Goal: Communication & Community: Answer question/provide support

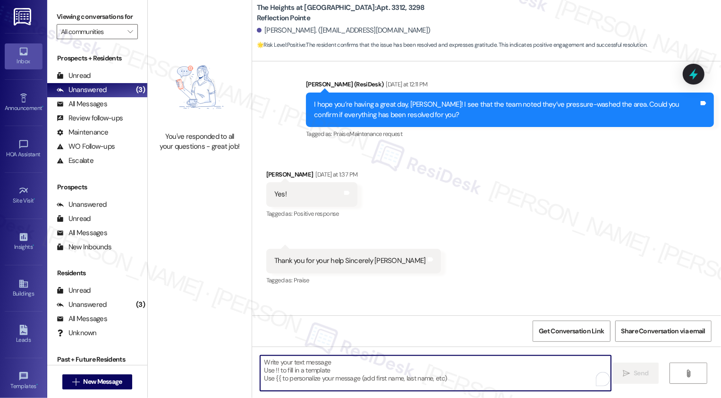
scroll to position [4285, 0]
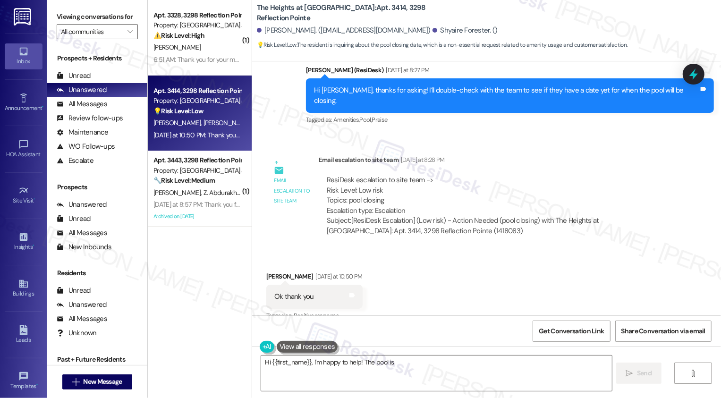
scroll to position [7437, 0]
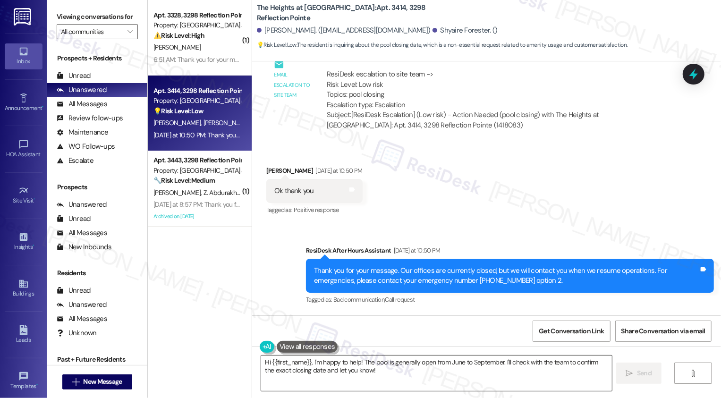
click at [354, 363] on textarea "Hi {{first_name}}, I'm happy to help! The pool is generally open from June to S…" at bounding box center [436, 373] width 351 height 35
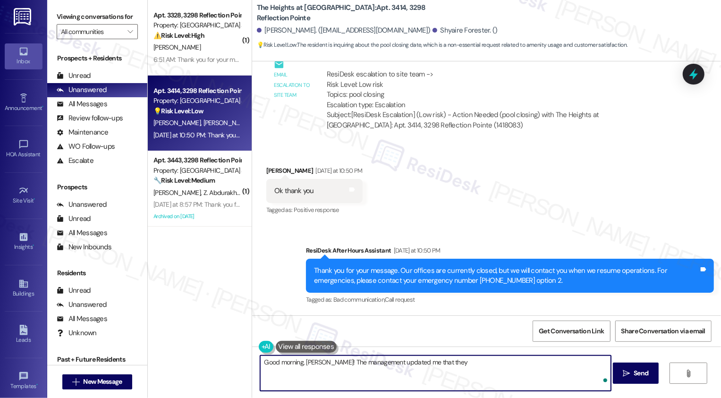
paste textarea "the pool will be closing at the end of September."
click at [424, 362] on textarea "Good morning, Karen! The management updated me that they the pool will be closi…" at bounding box center [435, 373] width 351 height 35
click at [556, 368] on textarea "Good morning, Karen! The management updated me that the pool will be closing at…" at bounding box center [435, 373] width 351 height 35
type textarea "Good morning, Karen! The management updated me that the pool will be closing at…"
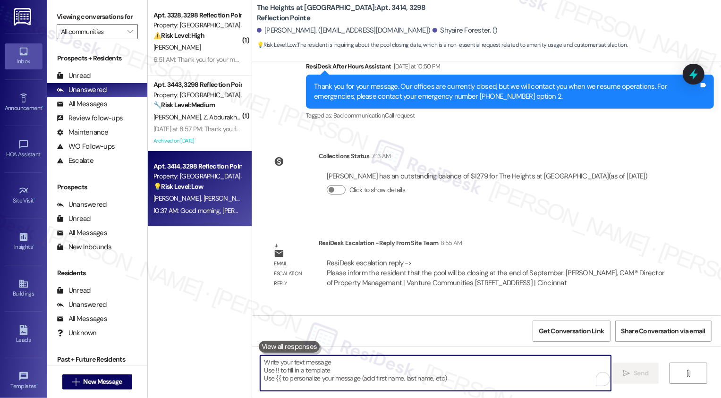
scroll to position [7632, 0]
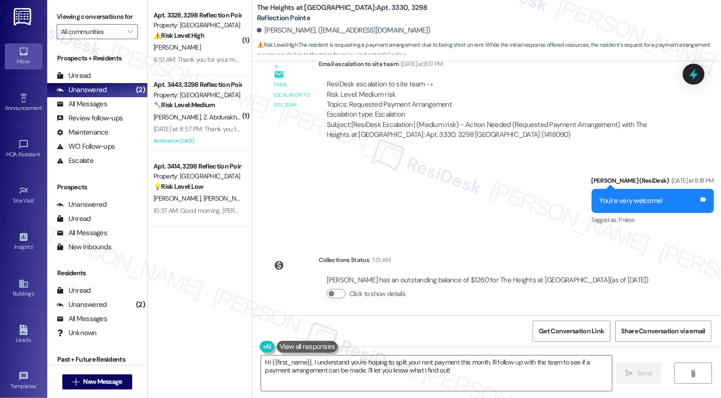
scroll to position [4088, 0]
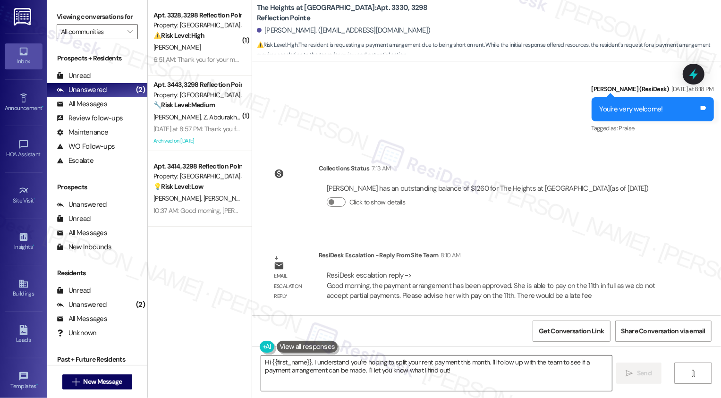
click at [344, 366] on textarea "Hi {{first_name}}, I understand you're hoping to split your rent payment this m…" at bounding box center [436, 373] width 351 height 35
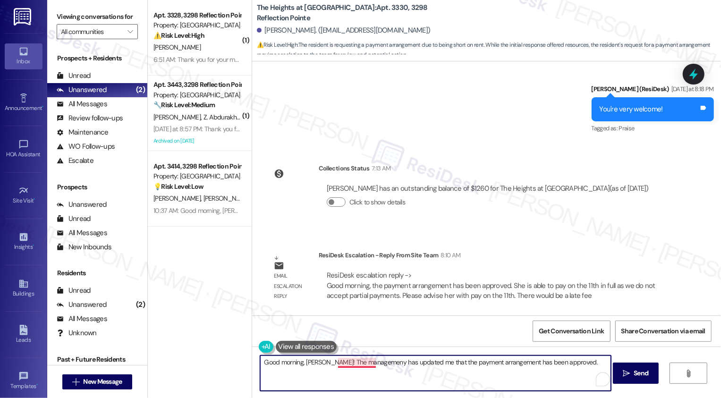
click at [361, 360] on textarea "Good morning, Renee! The managemeny has updated me that the payment arrangement…" at bounding box center [435, 373] width 351 height 35
click at [582, 368] on textarea "Good morning, Renee! The management has updated me that the payment arrangement…" at bounding box center [435, 373] width 351 height 35
paste textarea "Please plan to make your full payment on the 11th, as we’re unable to accept pa…"
click at [319, 385] on textarea "Good morning, Renee! The management has updated me that the payment arrangement…" at bounding box center [435, 373] width 351 height 35
paste textarea "For the future, if you’d like to use programs like Flex or BestEgg,"
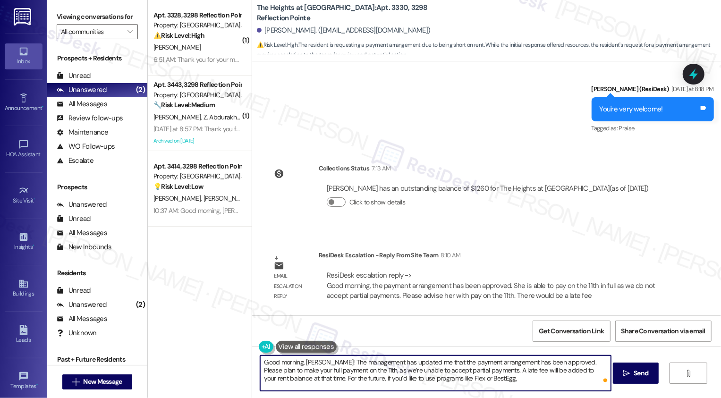
paste textarea "those would have to be initiated before the first of the month in order for tho…"
click at [440, 385] on textarea "Good morning, Renee! The management has updated me that the payment arrangement…" at bounding box center [435, 373] width 351 height 35
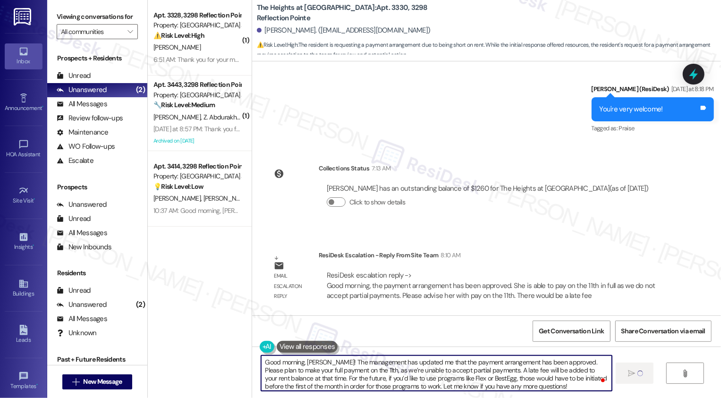
type textarea "Good morning, Renee! The management has updated me that the payment arrangement…"
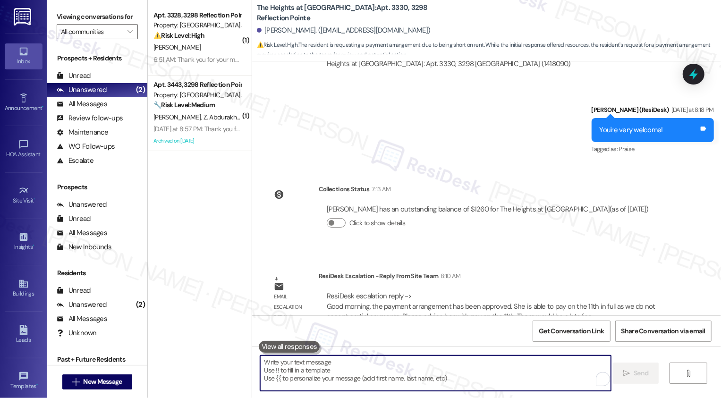
scroll to position [4184, 0]
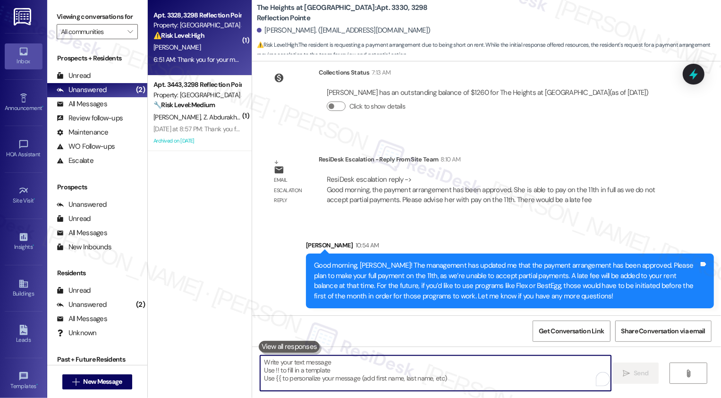
click at [206, 62] on div "6:51 AM: Thank you for your message. Our offices are currently closed, but we w…" at bounding box center [442, 59] width 576 height 9
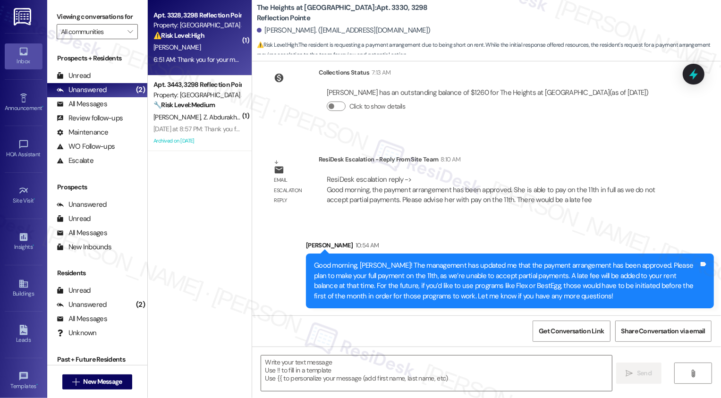
click at [206, 62] on div "6:51 AM: Thank you for your message. Our offices are currently closed, but we w…" at bounding box center [442, 59] width 576 height 9
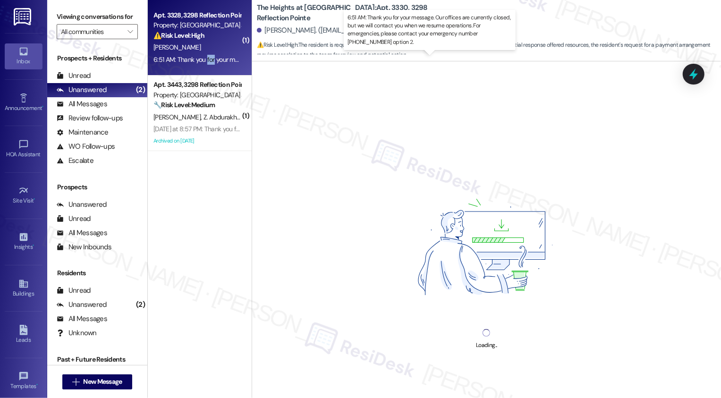
click at [206, 62] on div "6:51 AM: Thank you for your message. Our offices are currently closed, but we w…" at bounding box center [442, 59] width 576 height 9
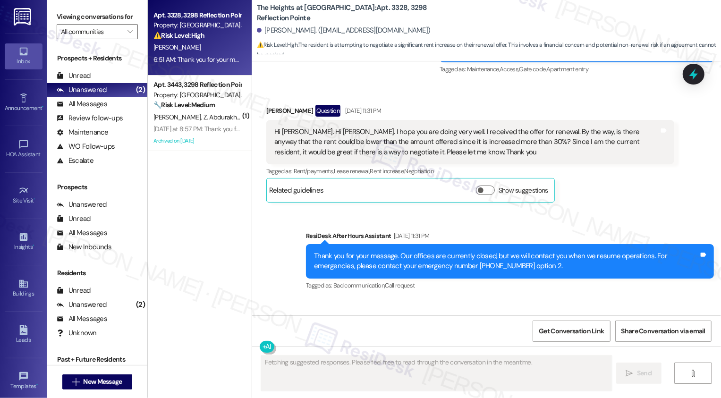
scroll to position [2283, 0]
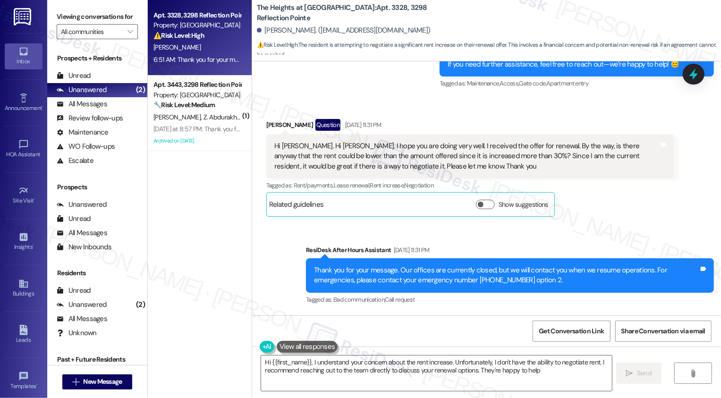
type textarea "Hi {{first_name}}, I understand your concern about the rent increase. Unfortuna…"
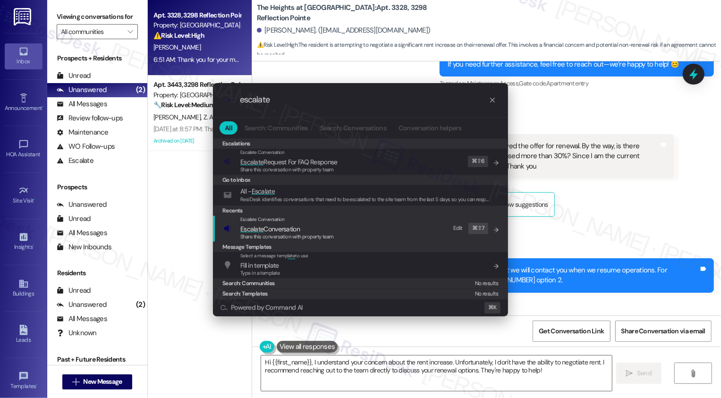
type input "escalate"
click at [293, 232] on span "Escalate Conversation" at bounding box center [270, 229] width 60 height 9
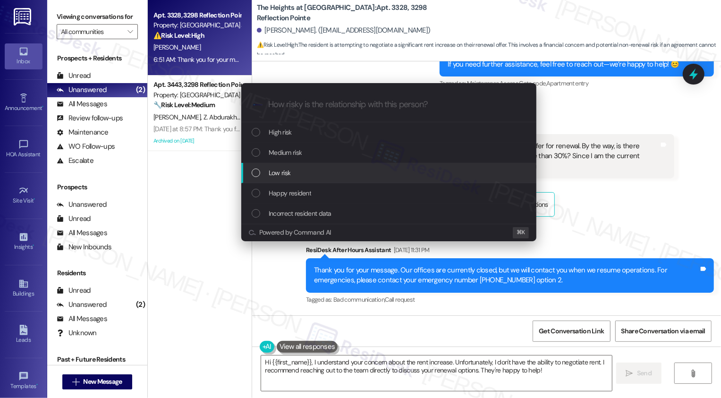
click at [299, 175] on div "Low risk" at bounding box center [390, 173] width 276 height 10
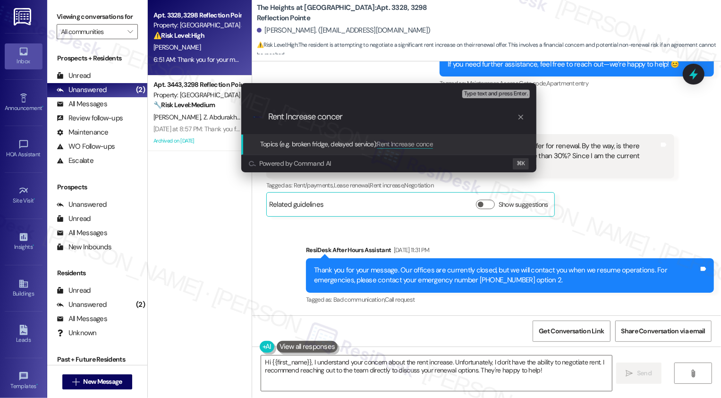
type input "Rent Increase concern"
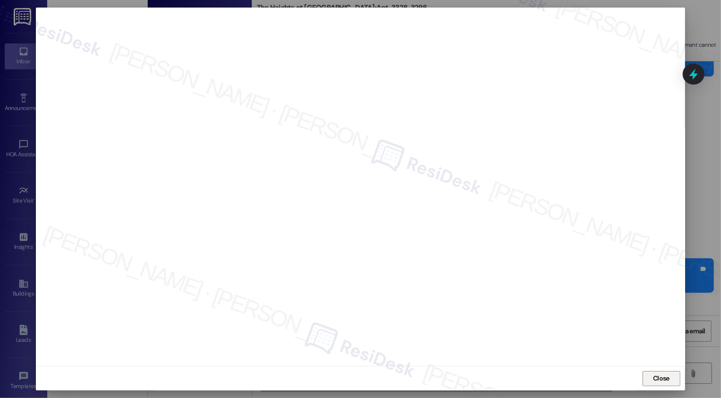
click at [651, 378] on button "Close" at bounding box center [662, 378] width 38 height 15
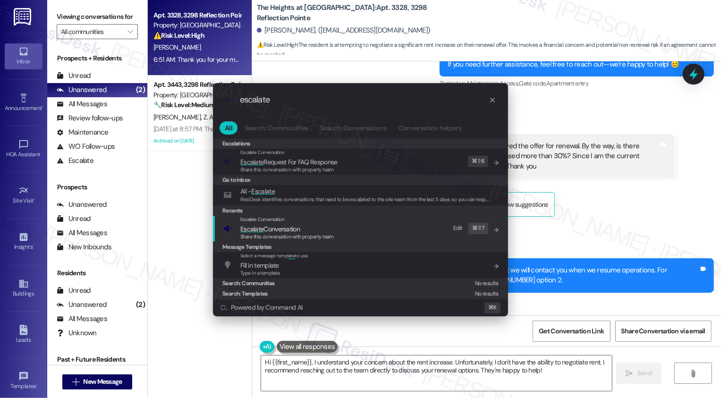
type input "escalate"
click at [295, 226] on span "Escalate Conversation" at bounding box center [270, 229] width 60 height 9
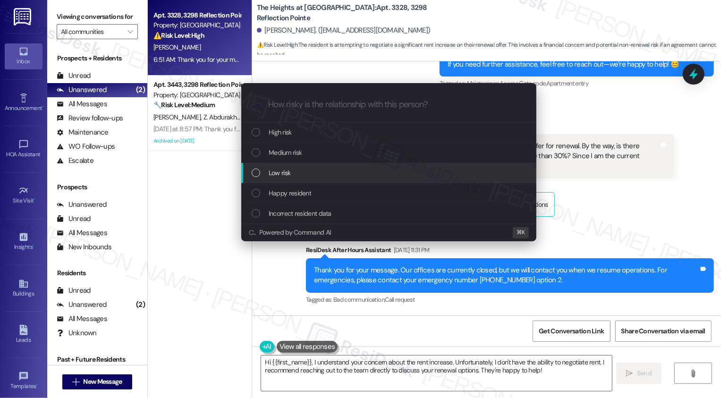
click at [283, 175] on span "Low risk" at bounding box center [280, 173] width 22 height 10
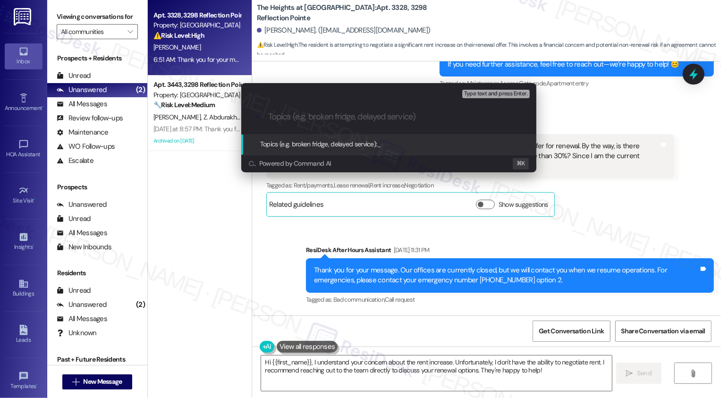
paste input "Rent Increase concern"
type input "Rent Increase concern"
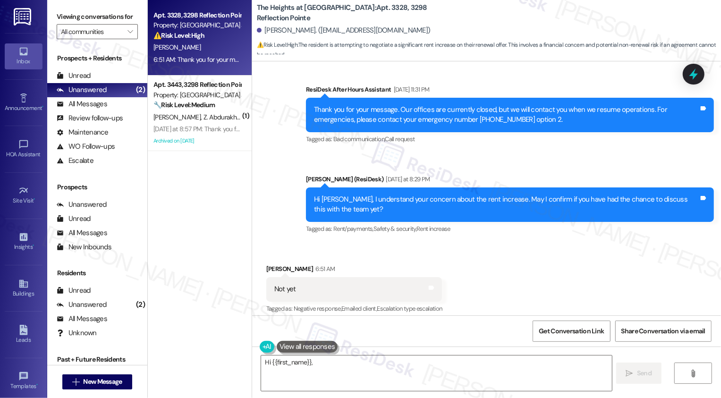
scroll to position [2507, 0]
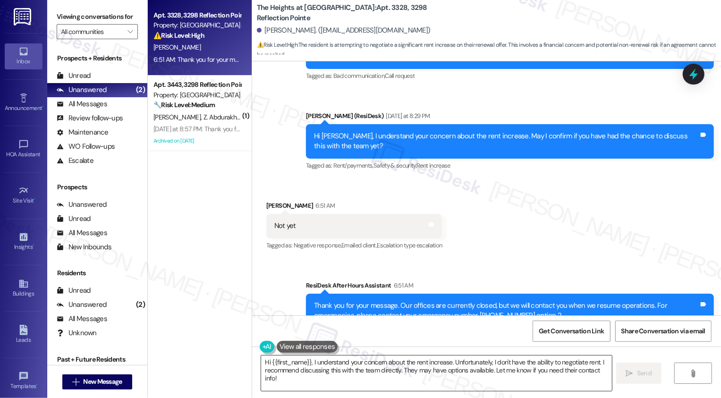
click at [383, 362] on textarea "Hi {{first_name}}, I understand your concern about the rent increase. Unfortuna…" at bounding box center [436, 373] width 351 height 35
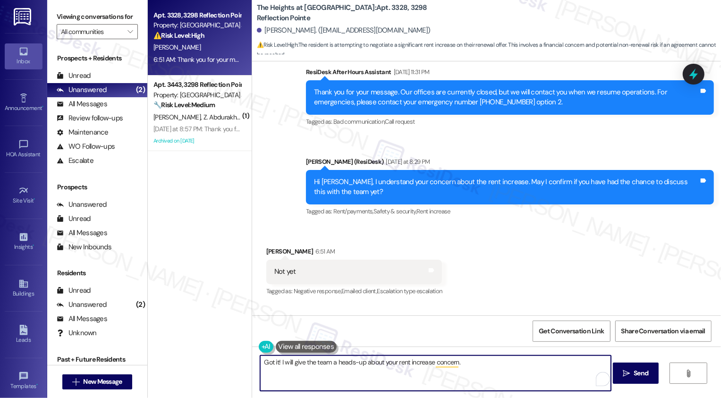
scroll to position [2521, 0]
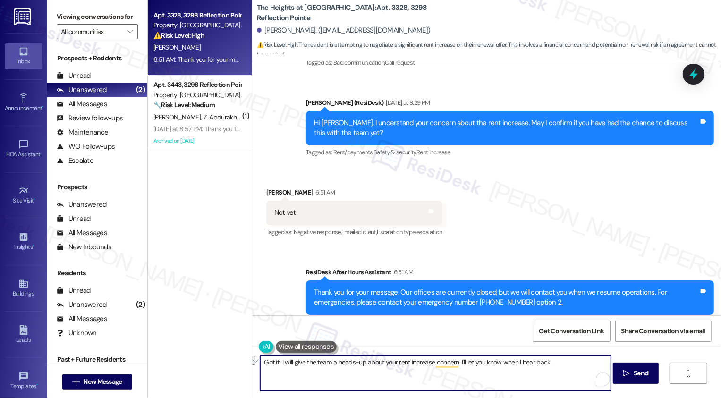
click at [256, 365] on button "See rewrite suggestions" at bounding box center [252, 360] width 8 height 9
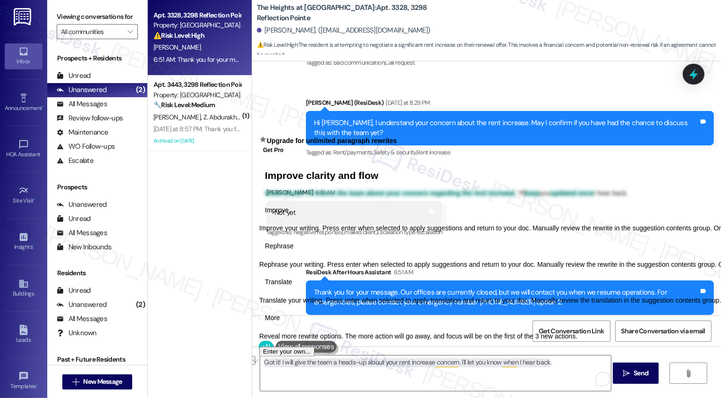
click at [294, 251] on span "Rephrase" at bounding box center [279, 246] width 29 height 10
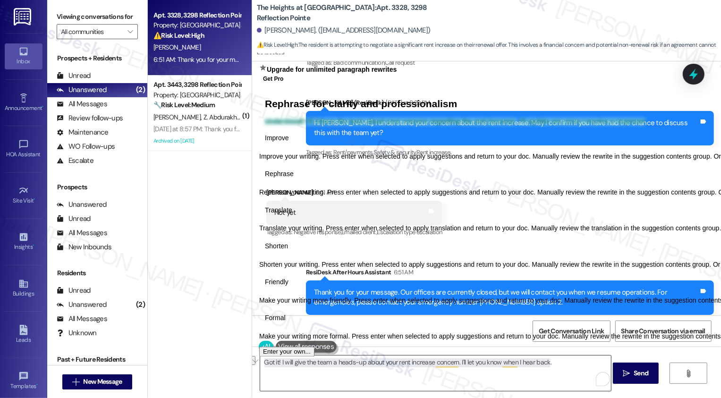
click at [321, 368] on textarea "Got it! I will give the team a heads-up about your rent increase concern. I'll …" at bounding box center [435, 373] width 351 height 35
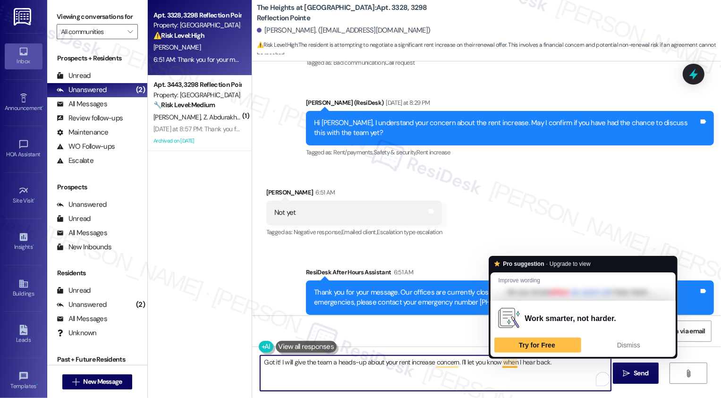
click at [507, 364] on textarea "Got it! I will give the team a heads-up about your rent increase concern. I'll …" at bounding box center [435, 373] width 351 height 35
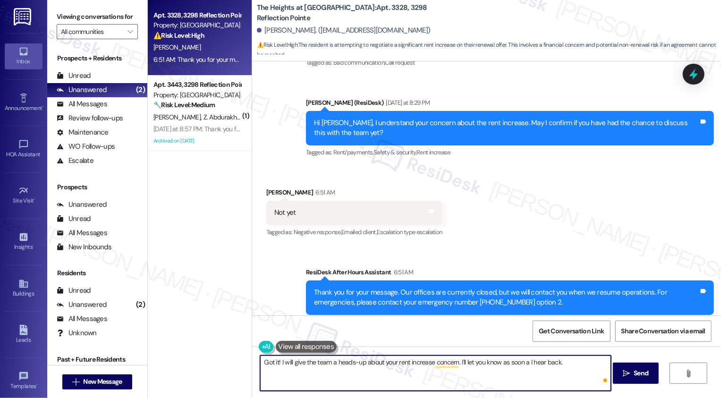
type textarea "Got it! I will give the team a heads-up about your rent increase concern. I'll …"
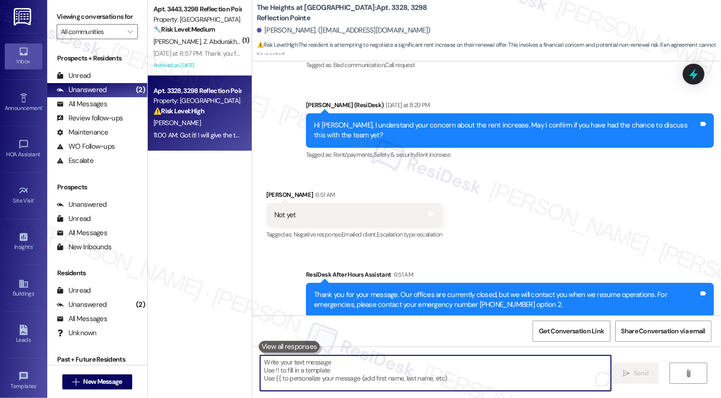
scroll to position [2587, 0]
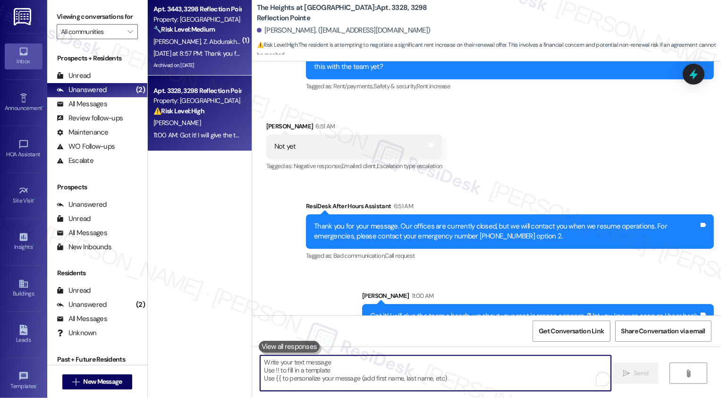
click at [188, 28] on strong "🔧 Risk Level: Medium" at bounding box center [184, 29] width 61 height 9
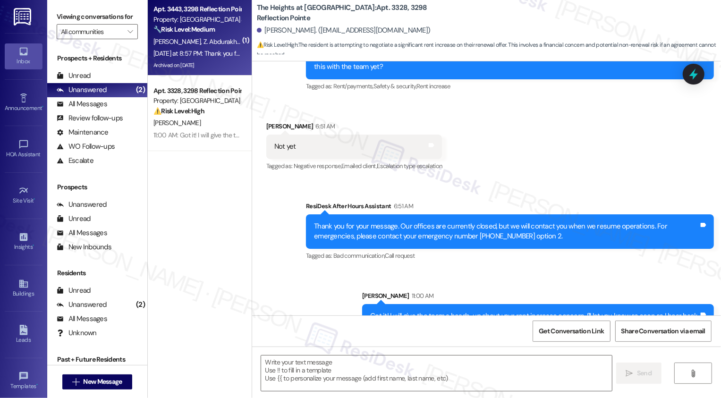
type textarea "Fetching suggested responses. Please feel free to read through the conversation…"
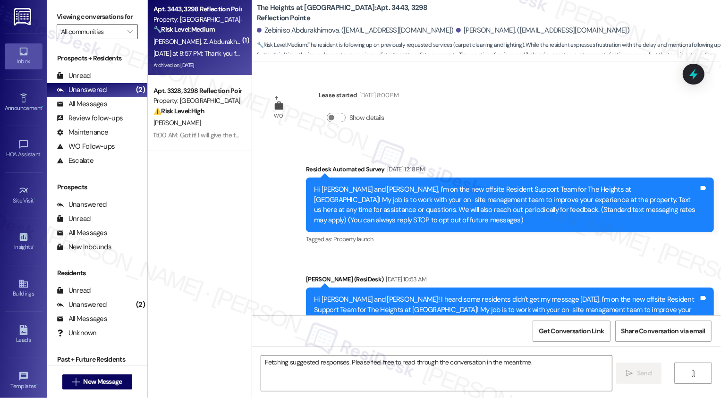
scroll to position [4723, 0]
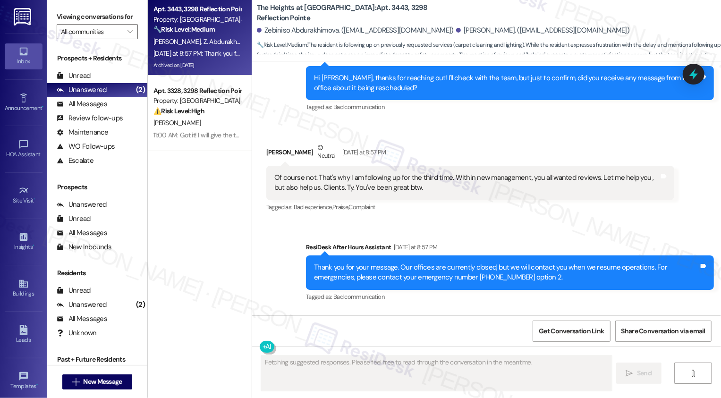
click at [203, 49] on div "Yesterday at 8:57 PM: Thank you for your message. Our offices are currently clo…" at bounding box center [197, 54] width 89 height 12
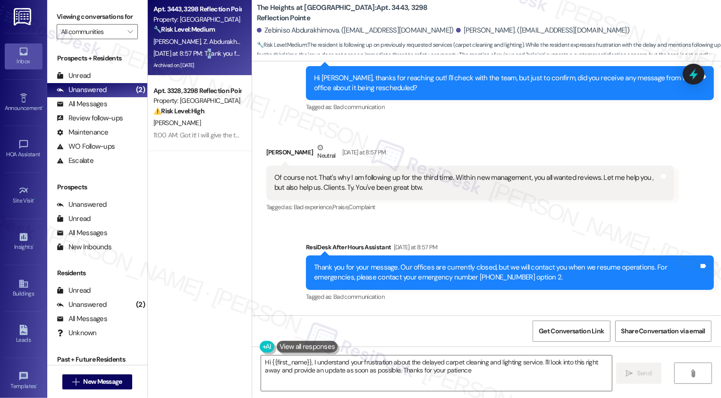
type textarea "Hi {{first_name}}, I understand your frustration about the delayed carpet clean…"
click at [203, 49] on div "Yesterday at 8:57 PM: Thank you for your message. Our offices are currently clo…" at bounding box center [197, 54] width 89 height 12
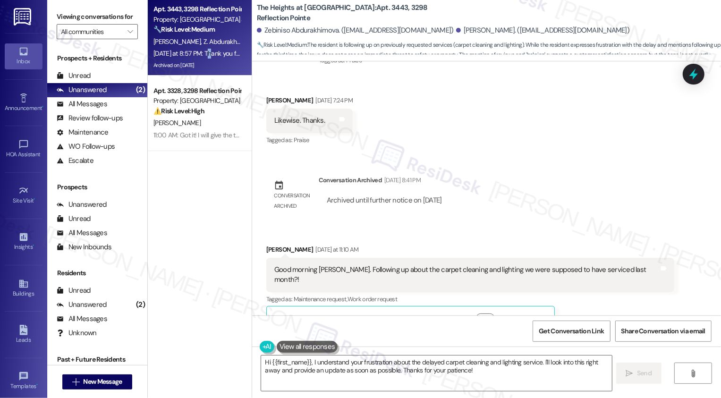
scroll to position [4418, 0]
drag, startPoint x: 401, startPoint y: 197, endPoint x: 481, endPoint y: 194, distance: 79.9
click at [481, 264] on div "Good morning Sarah. Following up about the carpet cleaning and lighting we were…" at bounding box center [467, 274] width 385 height 20
copy div "carpet cleaning and lighting"
click at [350, 167] on div "Conversation archived Conversation Archived Aug 08, 2025 at 8:41 PM Archived un…" at bounding box center [358, 194] width 198 height 55
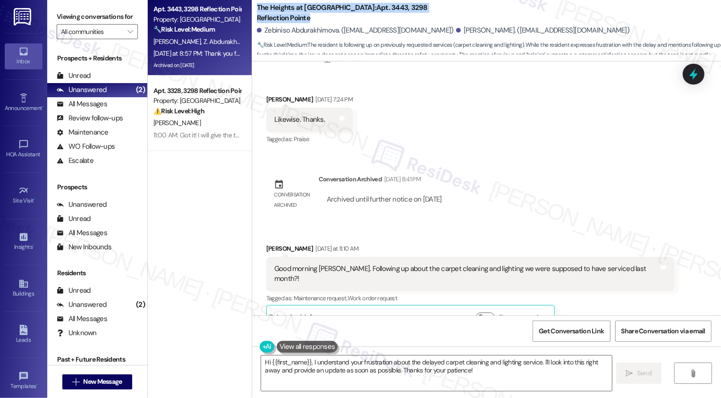
drag, startPoint x: 251, startPoint y: 6, endPoint x: 274, endPoint y: 17, distance: 24.9
click at [274, 17] on b "The Heights at Bridgewater: Apt. 3443, 3298 Reflection Pointe" at bounding box center [351, 13] width 189 height 20
copy b "The Heights at Bridgewater: Apt. 3443, 3298 Reflection Pointe"
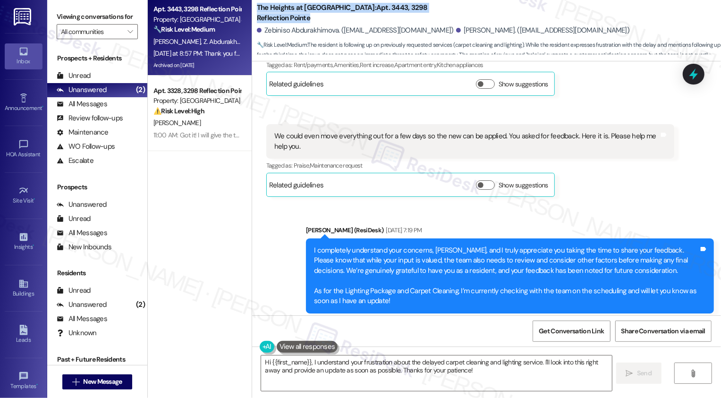
scroll to position [1327, 0]
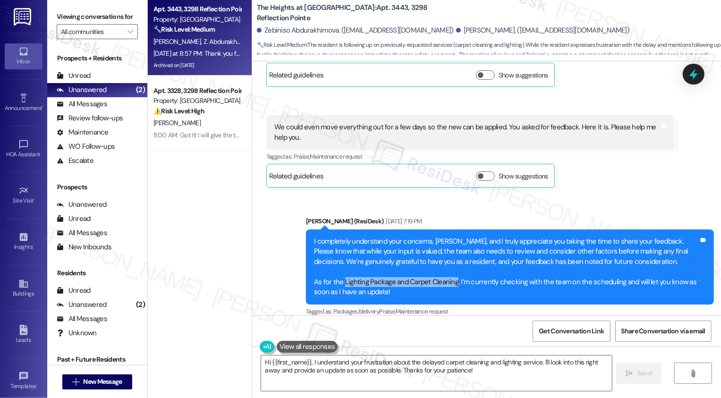
drag, startPoint x: 339, startPoint y: 261, endPoint x: 449, endPoint y: 259, distance: 109.6
click at [449, 259] on div "I completely understand your concerns, Ricardo, and I truly appreciate you taki…" at bounding box center [506, 267] width 385 height 61
copy div "Lighting Package and Carpet Cleaning"
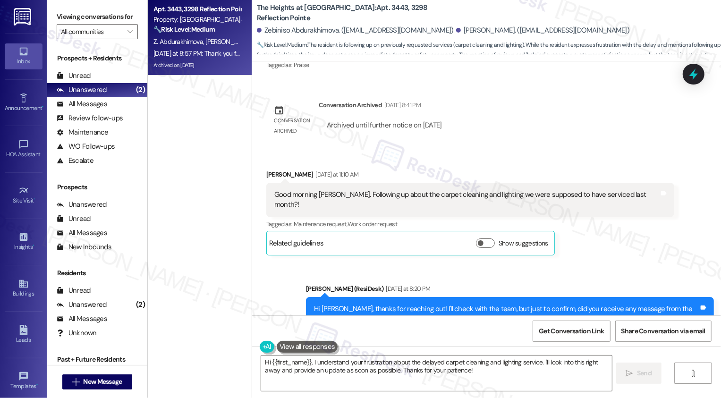
scroll to position [4723, 0]
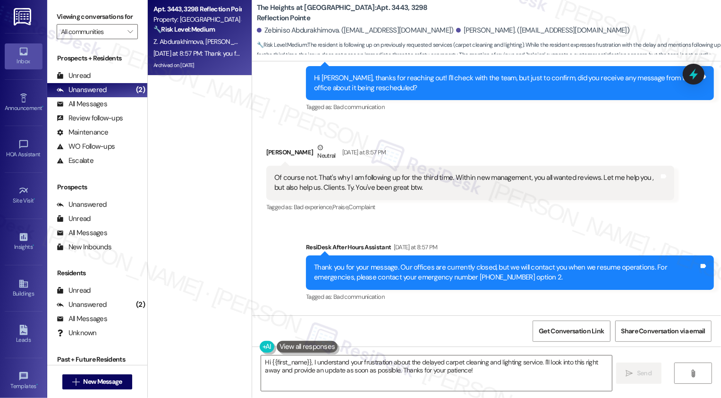
click at [499, 235] on div "Sent via SMS ResiDesk After Hours Assistant Yesterday at 8:57 PM Thank you for …" at bounding box center [510, 273] width 422 height 76
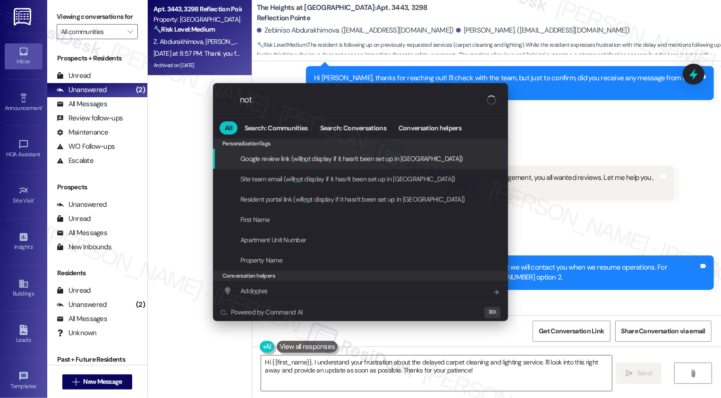
type input "note"
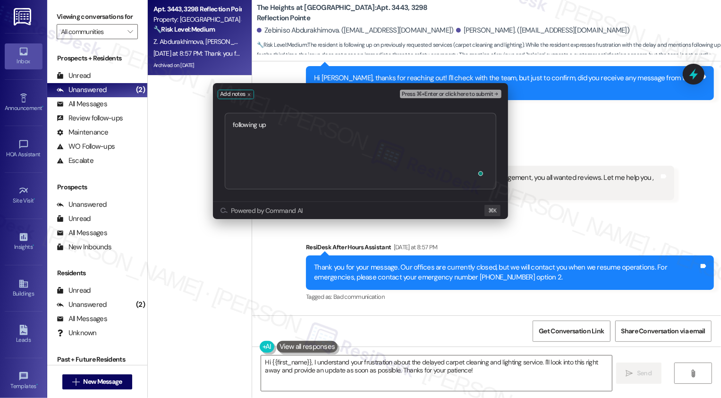
type textarea "following up https://residesk.slack.com/archives/C092EM8MGRJ/p1756911889883399?…"
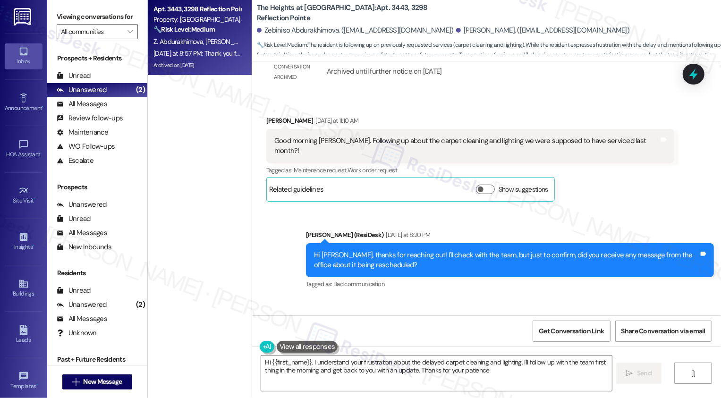
type textarea "Hi {{first_name}}, I understand your frustration about the delayed carpet clean…"
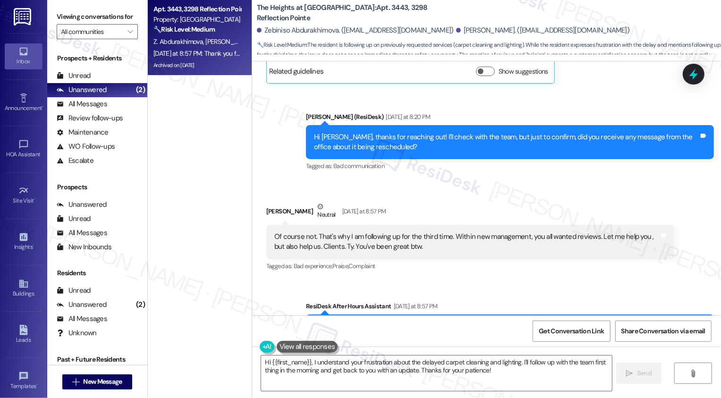
scroll to position [4823, 0]
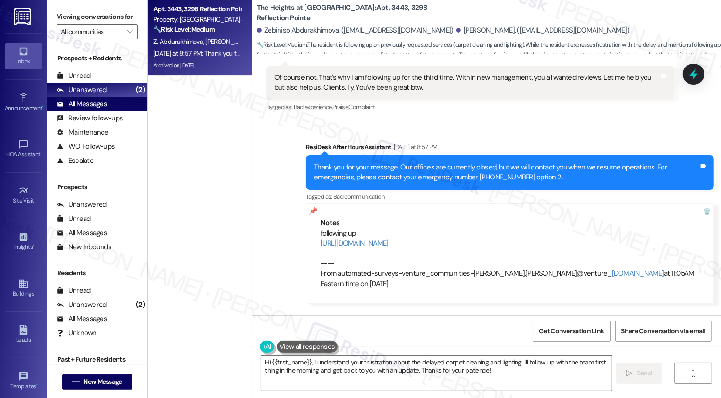
click at [110, 112] on div "All Messages (undefined)" at bounding box center [97, 104] width 100 height 14
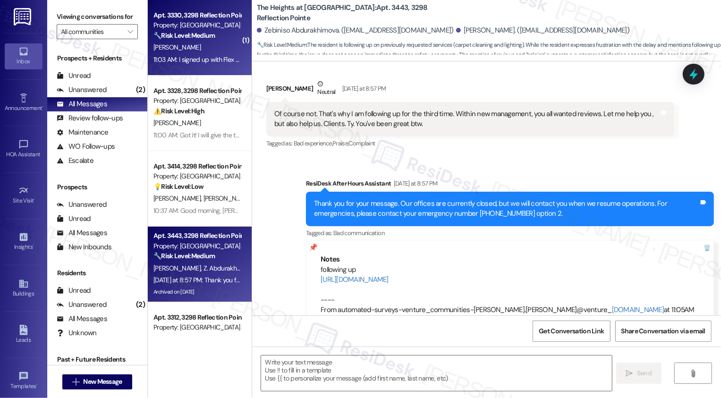
type textarea "Fetching suggested responses. Please feel free to read through the conversation…"
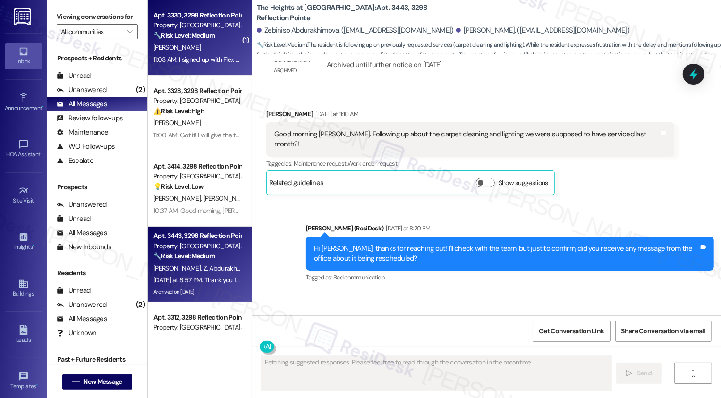
scroll to position [4546, 0]
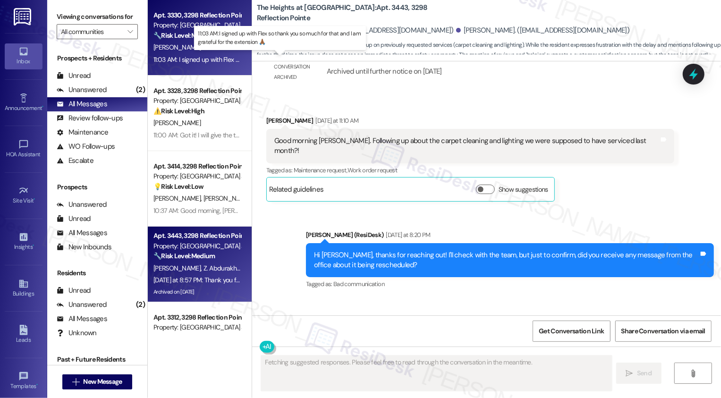
click at [194, 59] on div "11:03 AM: I signed up with Flex so thank you so much for that and I am grateful…" at bounding box center [288, 59] width 268 height 9
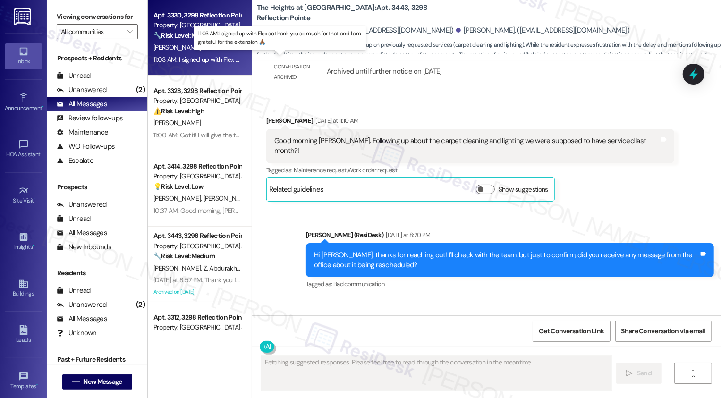
click at [194, 59] on div "11:03 AM: I signed up with Flex so thank you so much for that and I am grateful…" at bounding box center [288, 59] width 268 height 9
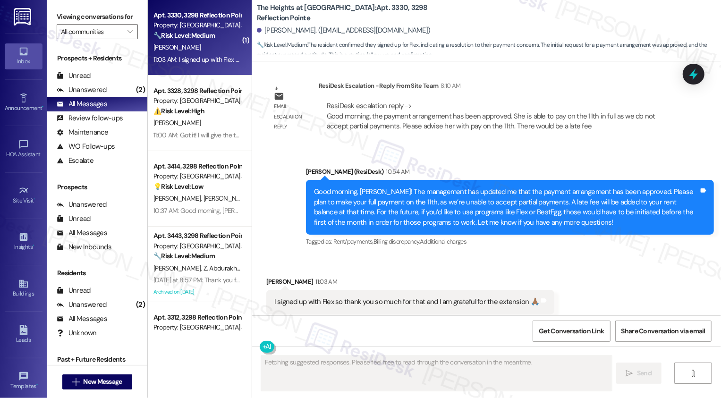
scroll to position [4277, 0]
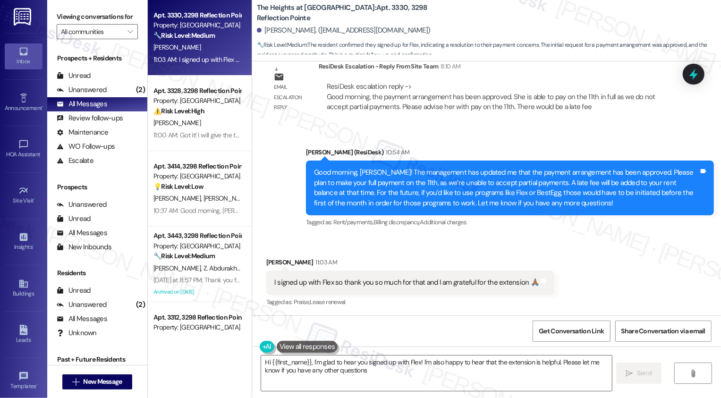
type textarea "Hi {{first_name}}, I'm glad to hear you signed up with Flex! I'm also happy to …"
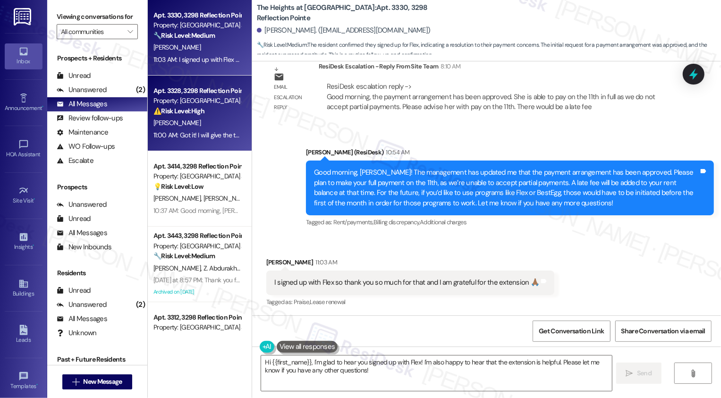
click at [193, 127] on div "J. Lee" at bounding box center [197, 123] width 89 height 12
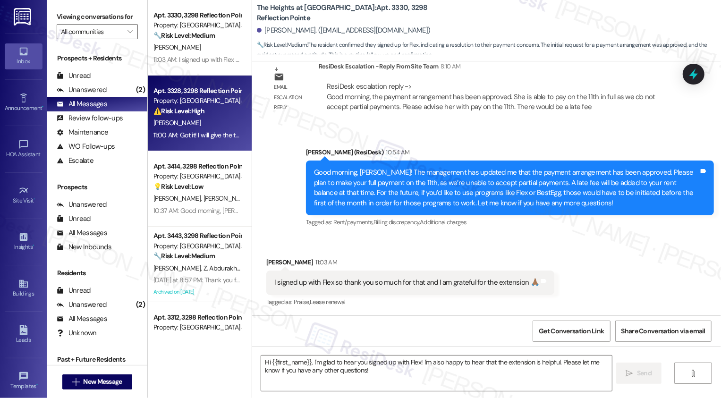
type textarea "Fetching suggested responses. Please feel free to read through the conversation…"
click at [193, 127] on div "J. Lee" at bounding box center [197, 123] width 89 height 12
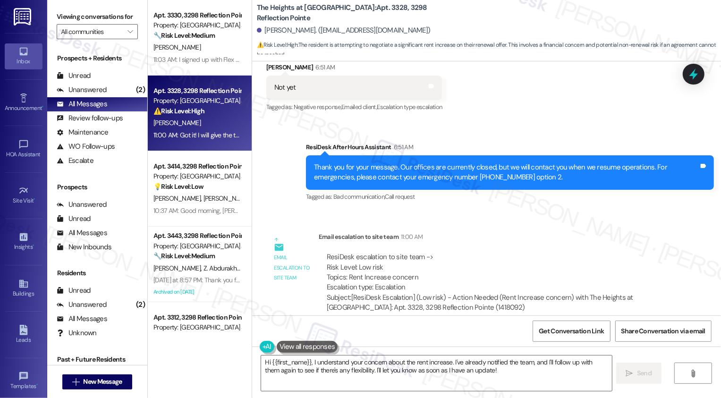
scroll to position [2717, 0]
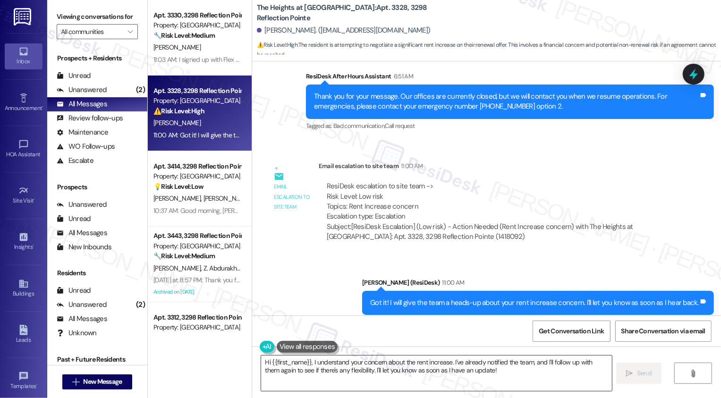
click at [300, 372] on textarea "Hi {{first_name}}, I understand your concern about the rent increase. I've alre…" at bounding box center [436, 373] width 351 height 35
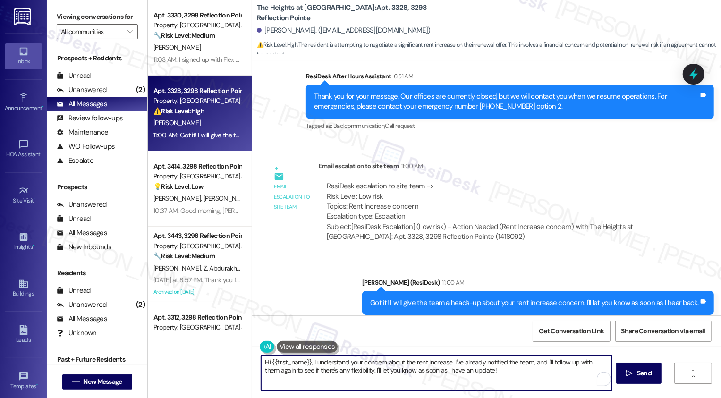
drag, startPoint x: 310, startPoint y: 361, endPoint x: 515, endPoint y: 383, distance: 205.7
click at [515, 385] on textarea "Hi {{first_name}}, I understand your concern about the rent increase. I've alre…" at bounding box center [436, 373] width 351 height 35
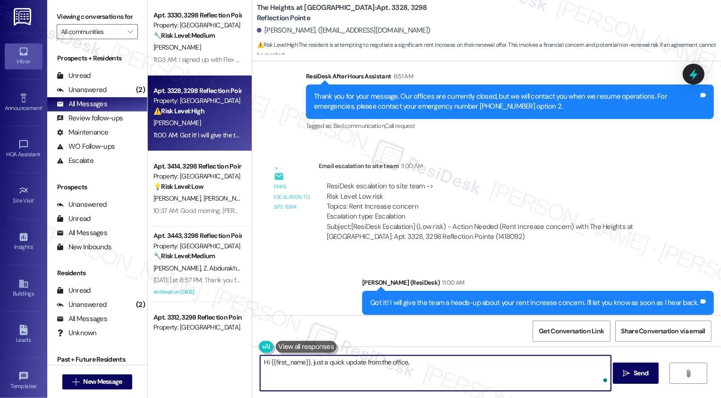
paste textarea "I'm sorry, but we cannot make any adjustments to the current pricing as it is r…"
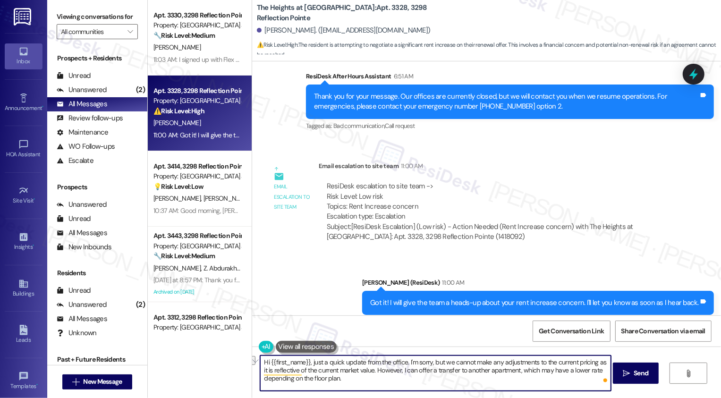
drag, startPoint x: 404, startPoint y: 360, endPoint x: 438, endPoint y: 361, distance: 33.1
click at [438, 361] on textarea "Hi {{first_name}}, just a quick update from the office. I'm sorry, but we canno…" at bounding box center [435, 373] width 351 height 35
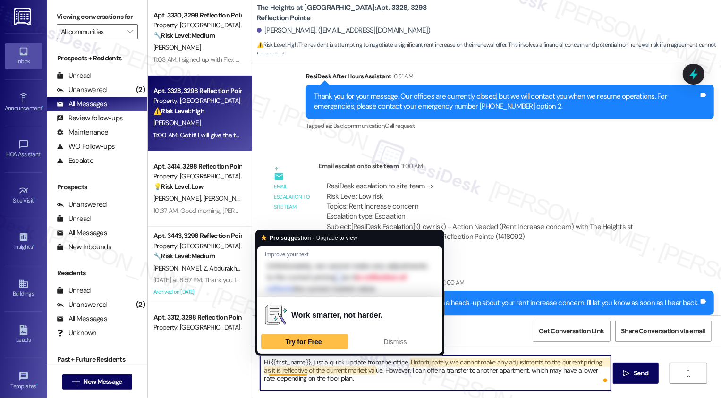
click at [336, 369] on textarea "Hi {{first_name}}, just a quick update from the office. Unfortunately, we canno…" at bounding box center [435, 373] width 351 height 35
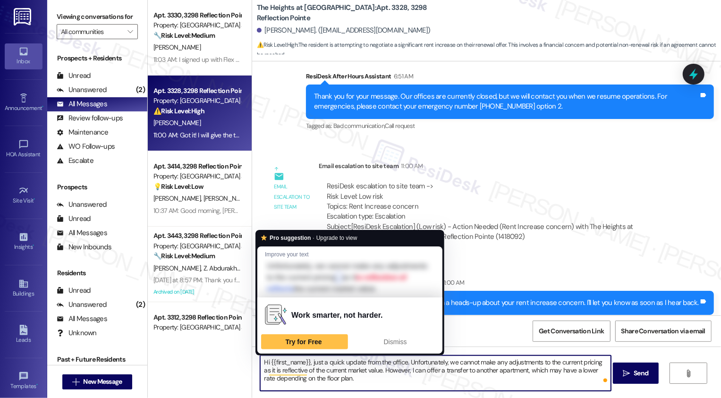
click at [386, 372] on textarea "Hi {{first_name}}, just a quick update from the office. Unfortunately, we canno…" at bounding box center [435, 373] width 351 height 35
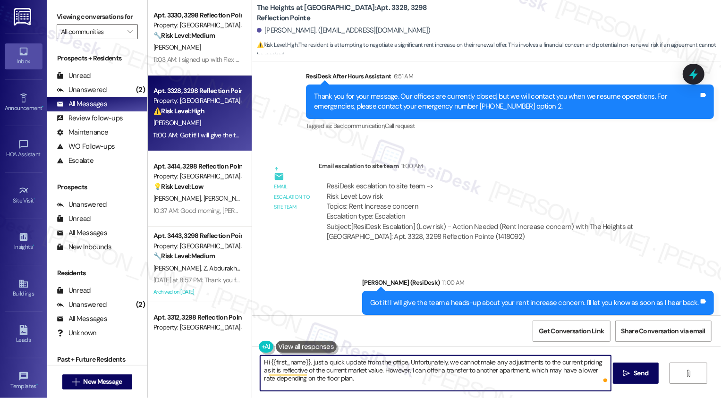
click at [399, 371] on textarea "Hi {{first_name}}, just a quick update from the office. Unfortunately, we canno…" at bounding box center [435, 373] width 351 height 35
type textarea "Hi {{first_name}}, just a quick update from the office. Unfortunately, we canno…"
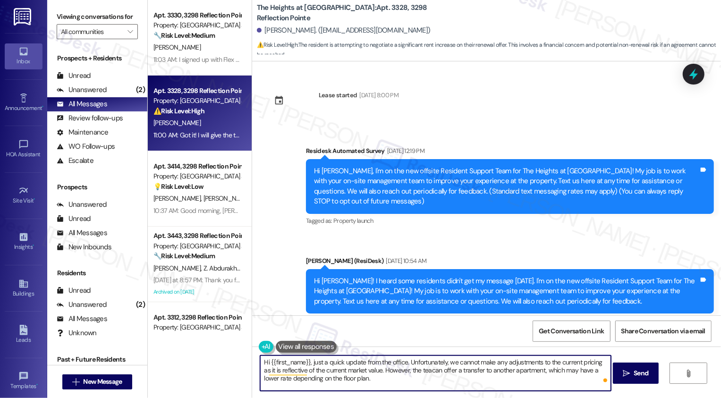
scroll to position [2717, 0]
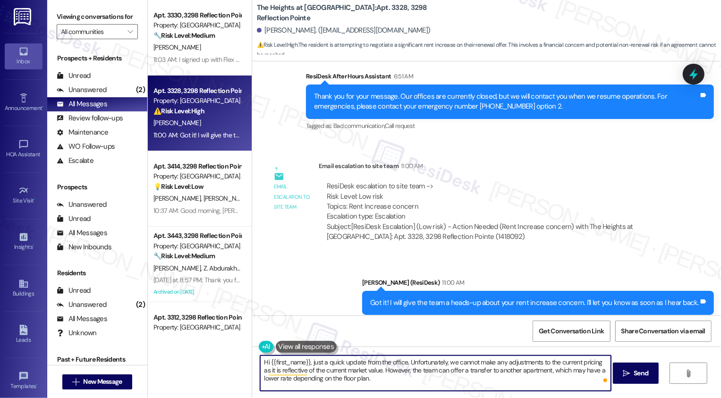
click at [433, 376] on textarea "Hi {{first_name}}, just a quick update from the office. Unfortunately, we canno…" at bounding box center [435, 373] width 351 height 35
type textarea "Hi {{first_name}}, just a quick update from the office. Unfortunately, we canno…"
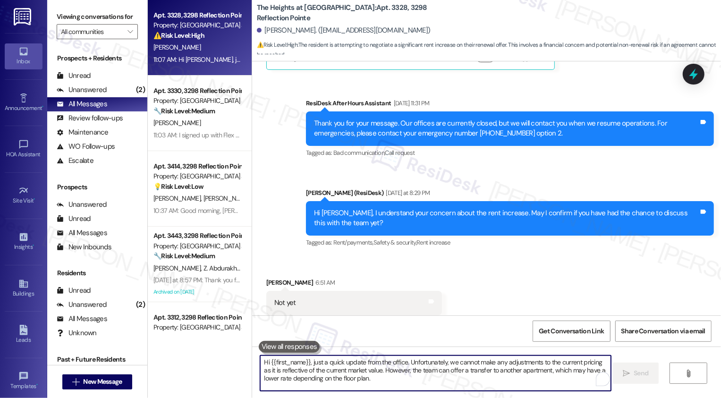
scroll to position [2803, 0]
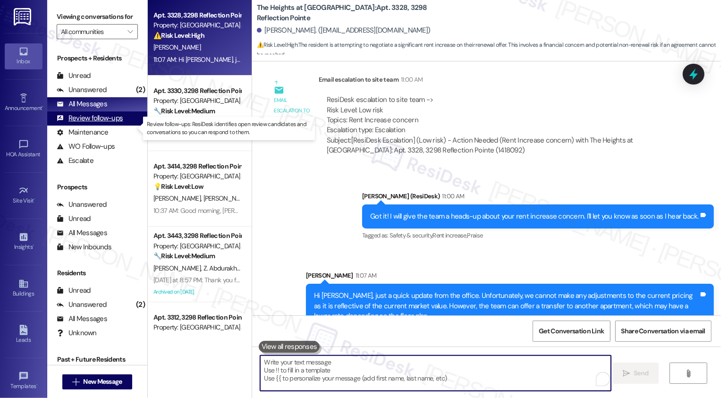
click at [101, 126] on div "Review follow-ups (undefined)" at bounding box center [97, 119] width 100 height 14
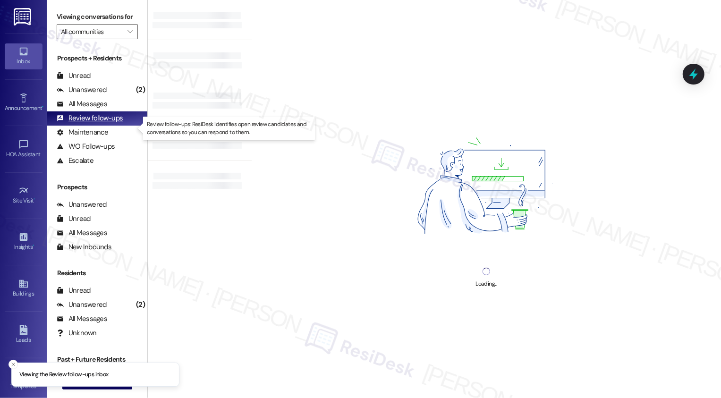
click at [101, 126] on div "Review follow-ups (undefined)" at bounding box center [97, 119] width 100 height 14
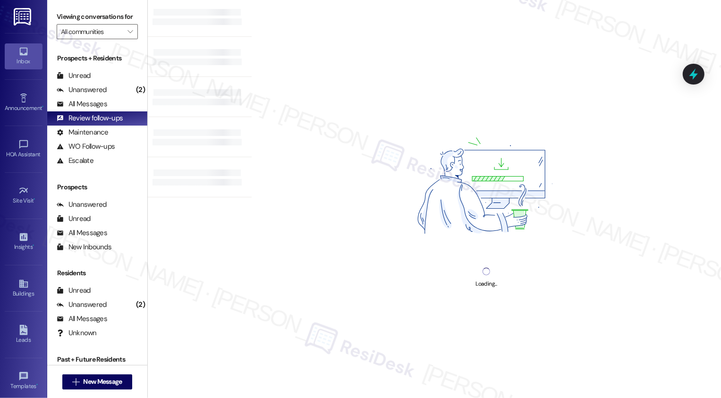
scroll to position [0, 0]
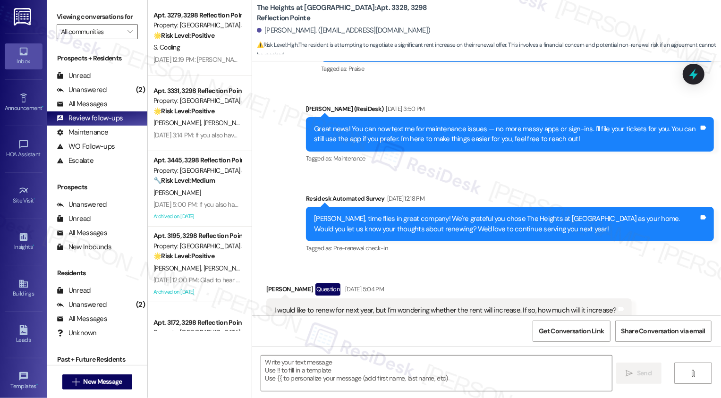
type textarea "Fetching suggested responses. Please feel free to read through the conversation…"
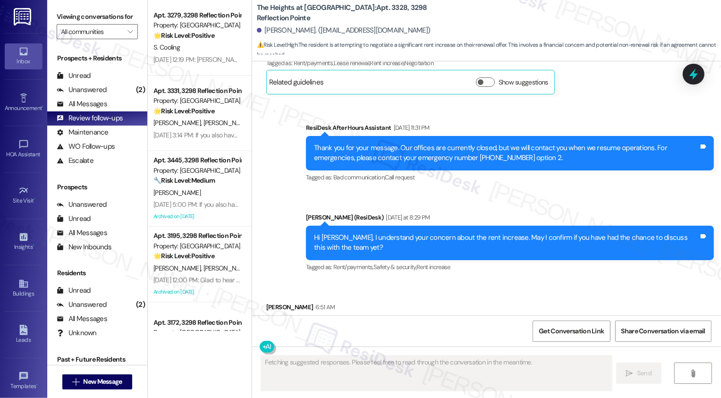
scroll to position [2430, 0]
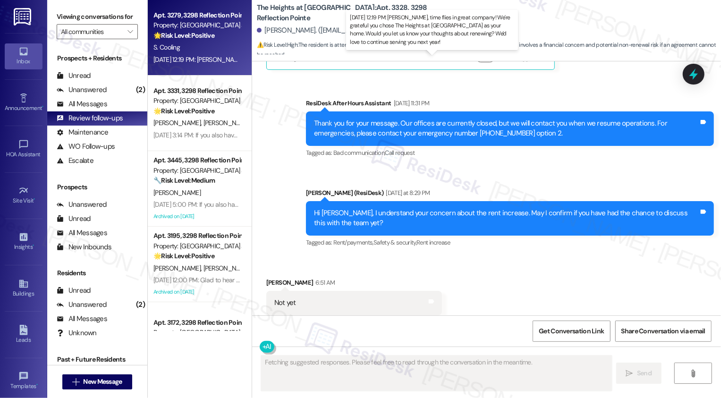
click at [192, 62] on div "Aug 28, 2025 at 12:19 PM: Samantha, time flies in great company! We're grateful…" at bounding box center [479, 59] width 651 height 9
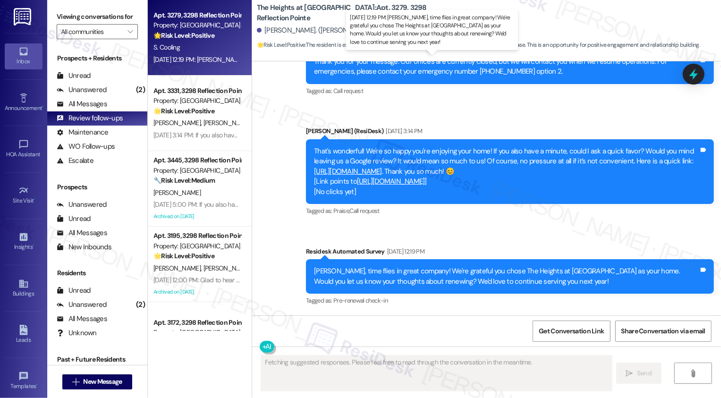
scroll to position [801, 0]
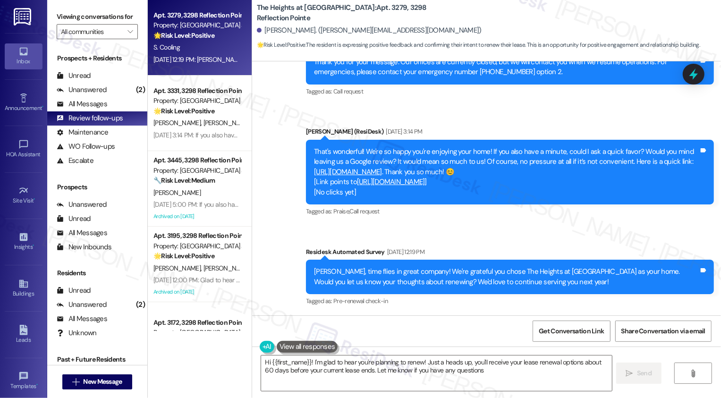
type textarea "Hi {{first_name}}! I'm glad to hear you're planning to renew! Just a heads up, …"
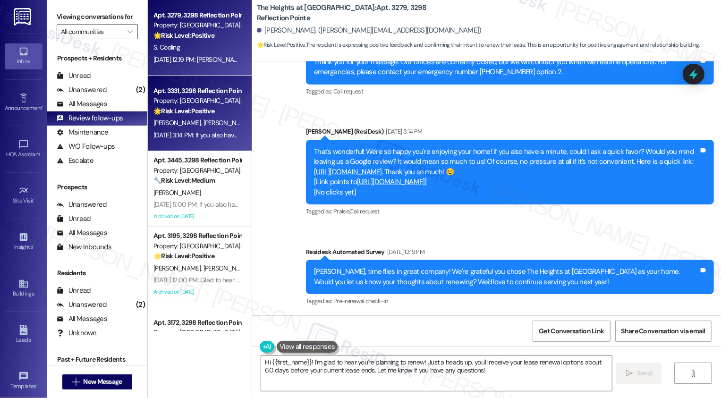
click at [214, 119] on div "E. Dodd B. Dodd" at bounding box center [197, 123] width 89 height 12
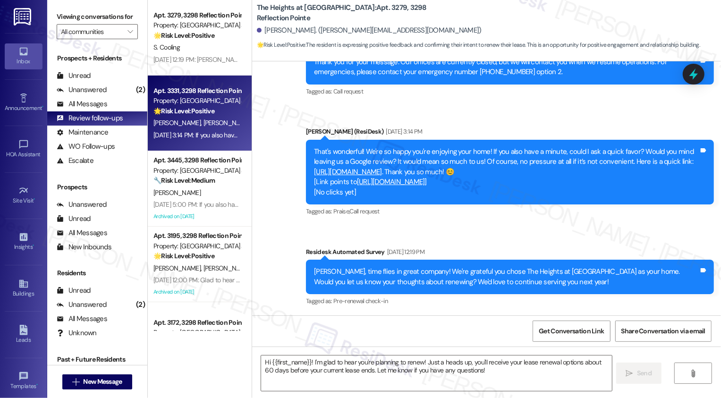
type textarea "Fetching suggested responses. Please feel free to read through the conversation…"
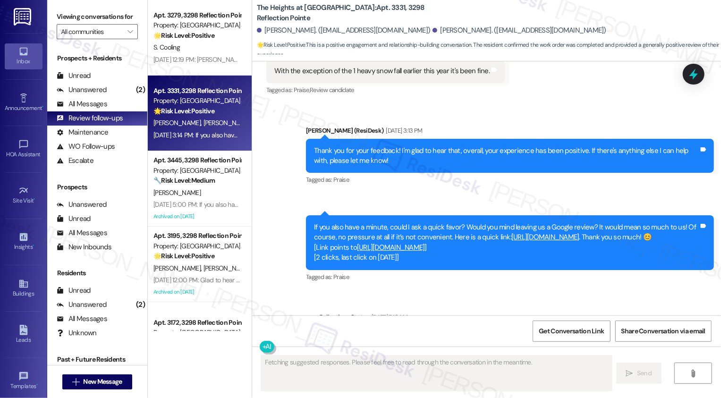
scroll to position [889, 0]
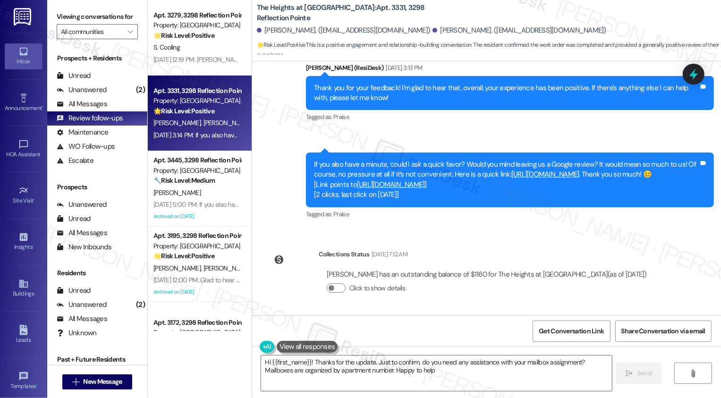
type textarea "Hi {{first_name}}! Thanks for the update. Just to confirm, do you need any assi…"
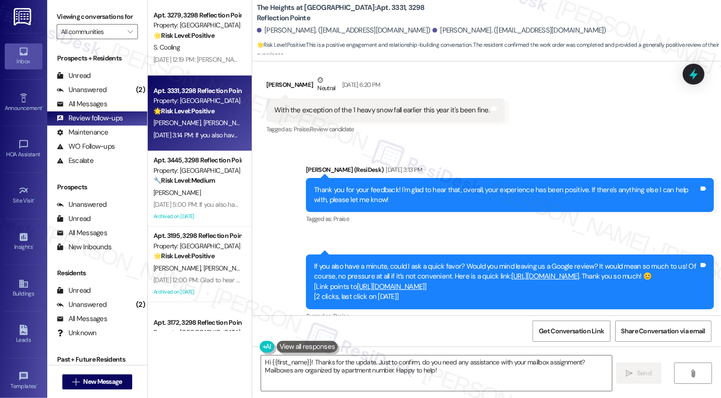
scroll to position [836, 0]
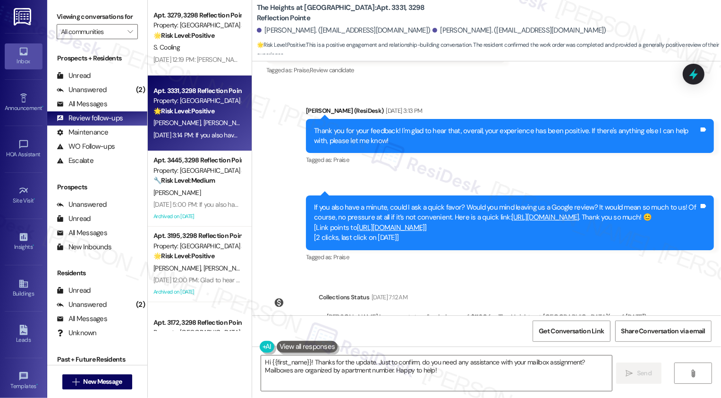
click at [394, 232] on link "https://search.google.com/local/writereview?placeid=ChIJv_Rk4-hFQIgRmrkZgCX3ZHA" at bounding box center [391, 227] width 68 height 9
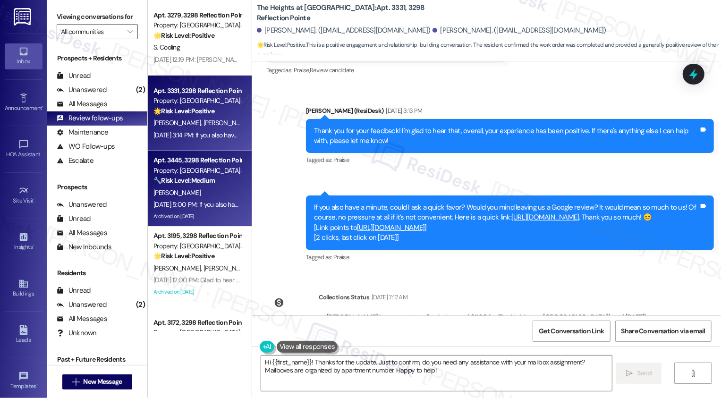
click at [213, 180] on div "🔧 Risk Level: Medium The resident expresses concern about a potential rent incr…" at bounding box center [197, 181] width 87 height 10
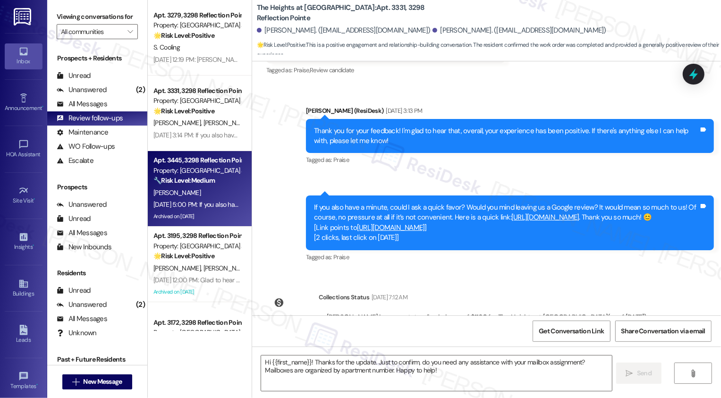
type textarea "Fetching suggested responses. Please feel free to read through the conversation…"
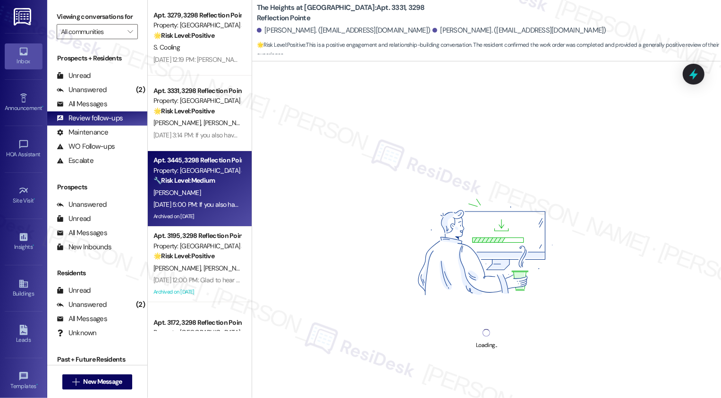
click at [213, 180] on div "🔧 Risk Level: Medium The resident expresses concern about a potential rent incr…" at bounding box center [197, 181] width 87 height 10
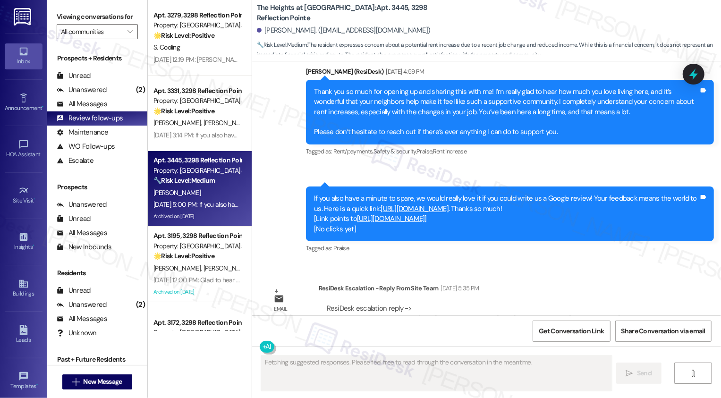
scroll to position [2171, 0]
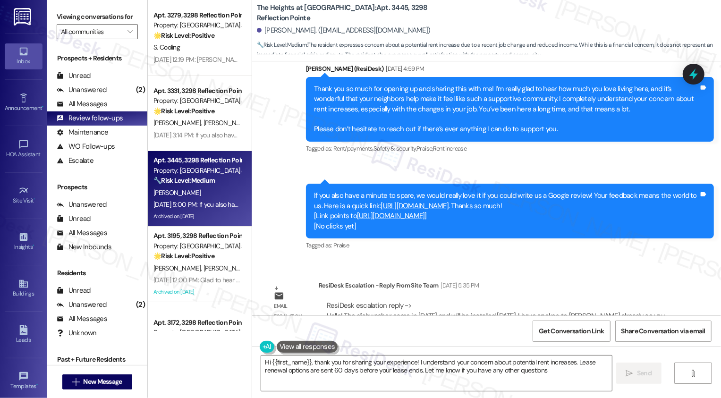
type textarea "Hi {{first_name}}, thank you for sharing your experience! I understand your con…"
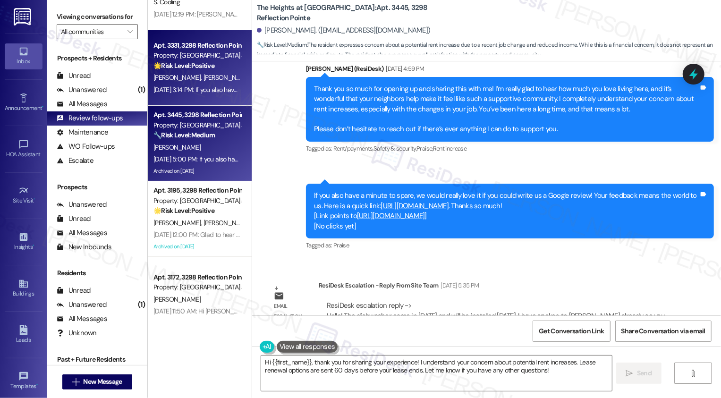
scroll to position [47, 0]
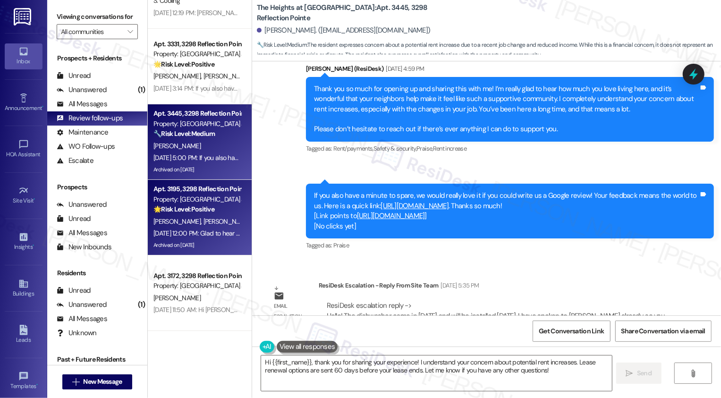
click at [184, 193] on div "Apt. 3195, 3298 Reflection Pointe" at bounding box center [197, 189] width 87 height 10
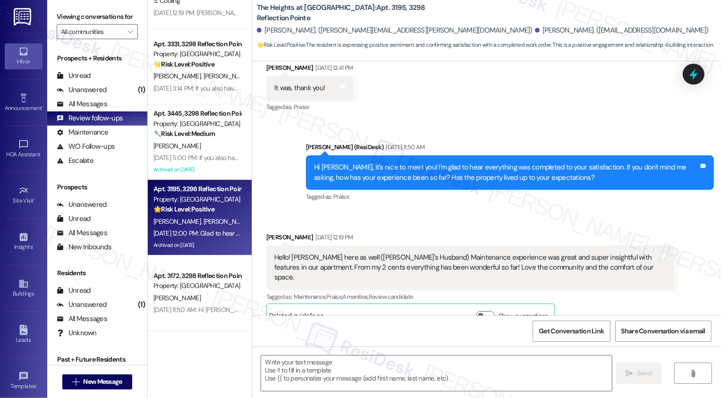
type textarea "Fetching suggested responses. Please feel free to read through the conversation…"
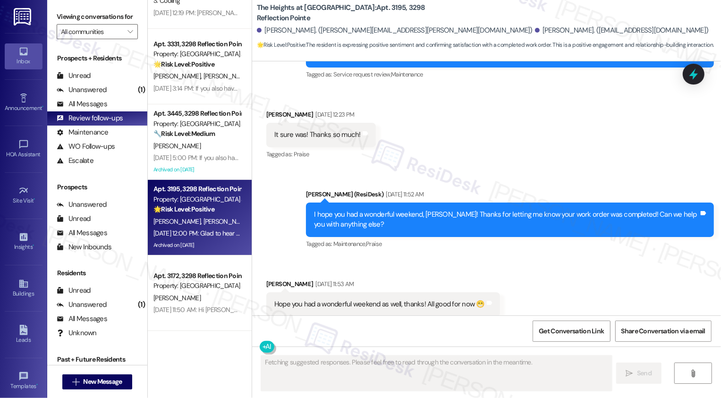
scroll to position [1283, 0]
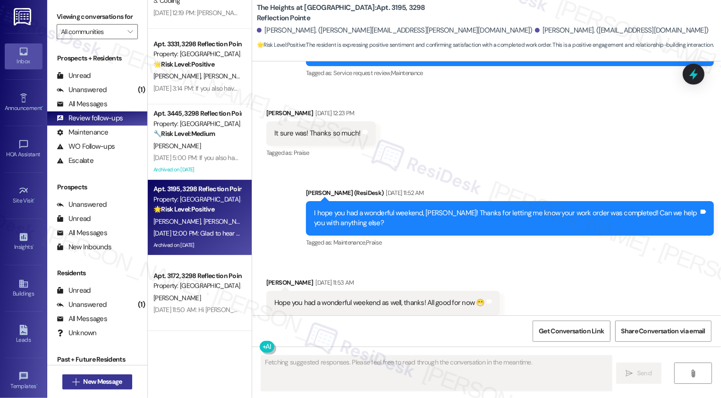
click at [106, 386] on span "New Message" at bounding box center [102, 382] width 39 height 10
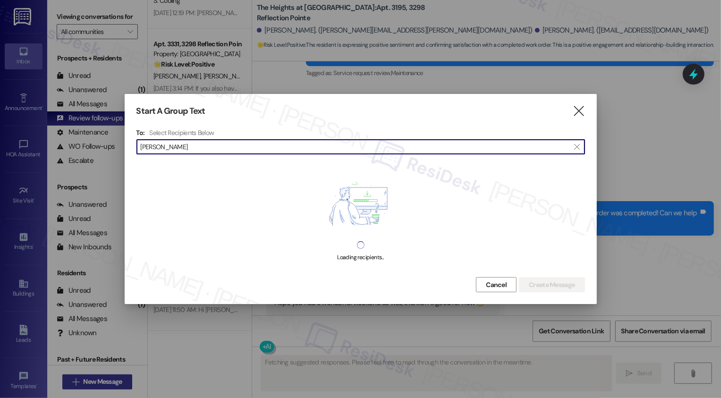
type input "tim"
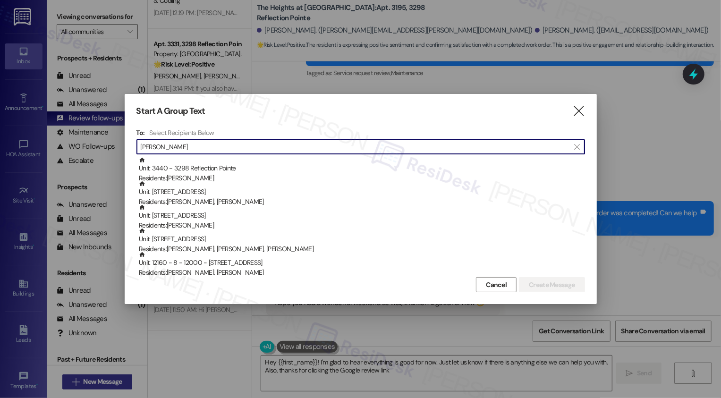
type textarea "Hey {{first_name}}! I'm glad to hear everything is good for now. Just let us kn…"
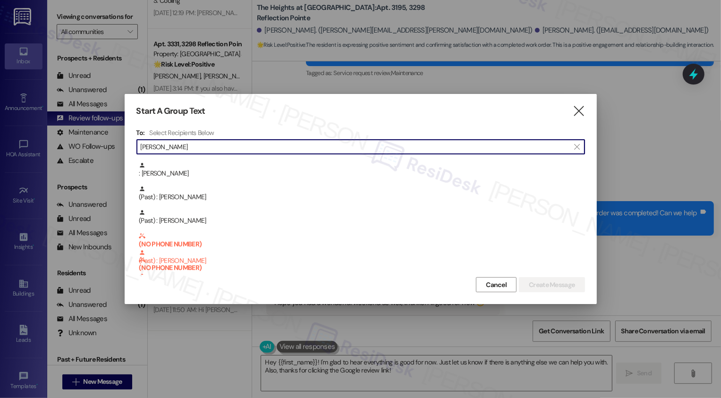
scroll to position [0, 0]
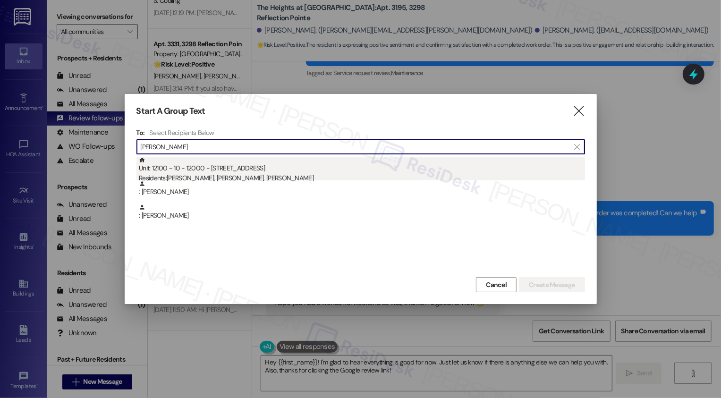
type input "timothy ed"
click at [231, 175] on div "Residents: Timothy Edwards, Chelsea Gantt, Xavier Gantt" at bounding box center [362, 178] width 446 height 10
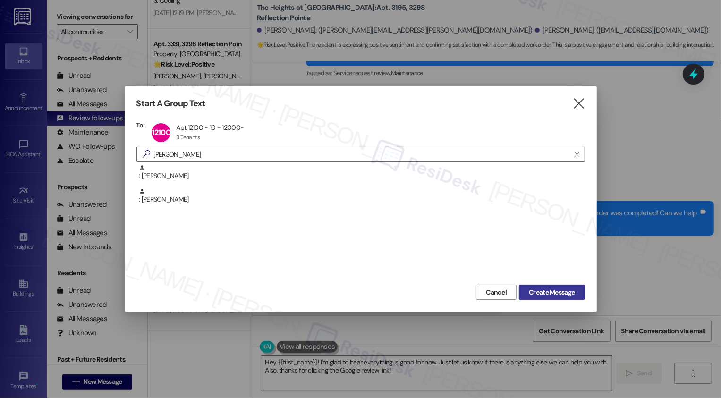
click at [536, 293] on span "Create Message" at bounding box center [552, 293] width 46 height 10
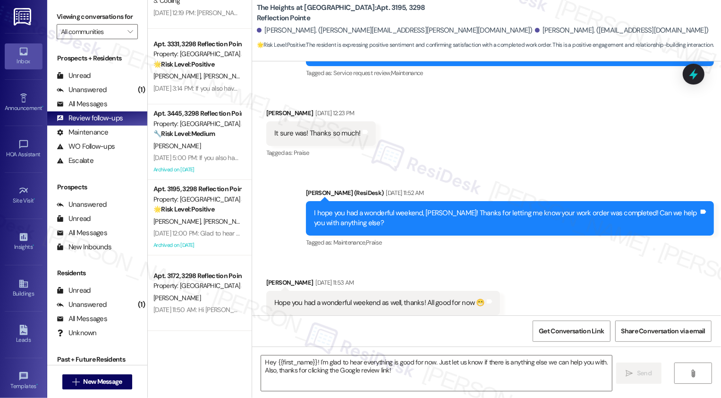
type textarea "Fetching suggested responses. Please feel free to read through the conversation…"
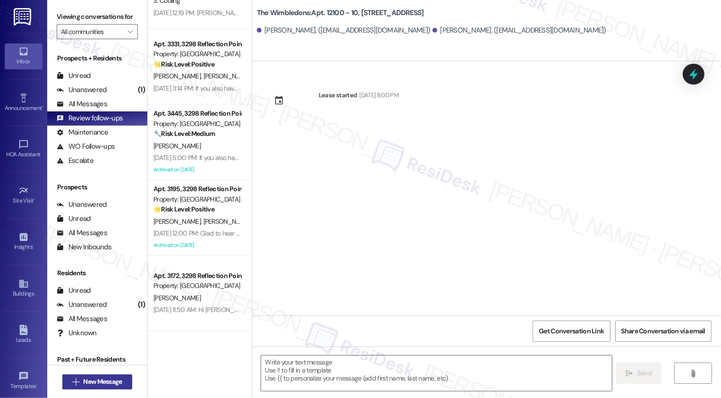
click at [111, 386] on span "New Message" at bounding box center [102, 382] width 39 height 10
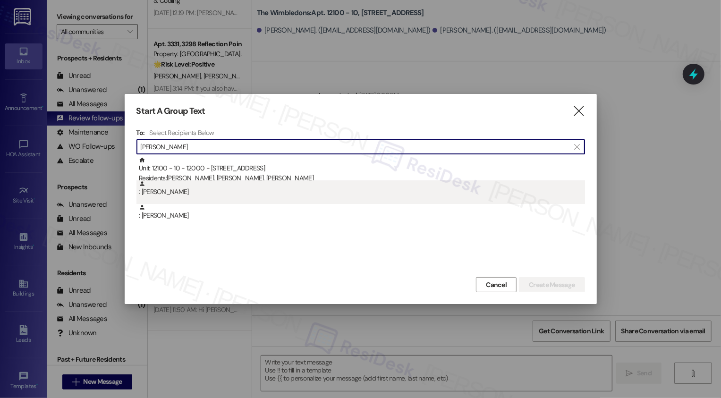
type input "timothy ed"
click at [198, 195] on div ": Timothy Edwards" at bounding box center [362, 188] width 446 height 17
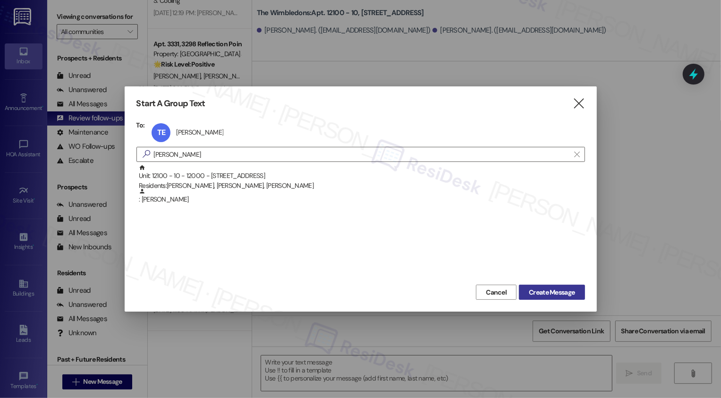
click at [558, 293] on span "Create Message" at bounding box center [552, 293] width 46 height 10
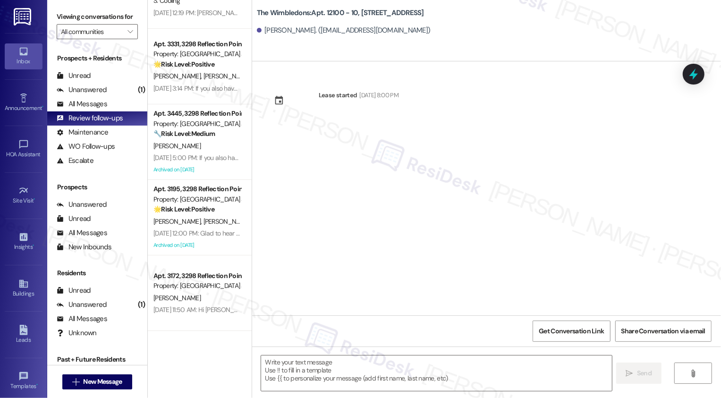
type textarea "Fetching suggested responses. Please feel free to read through the conversation…"
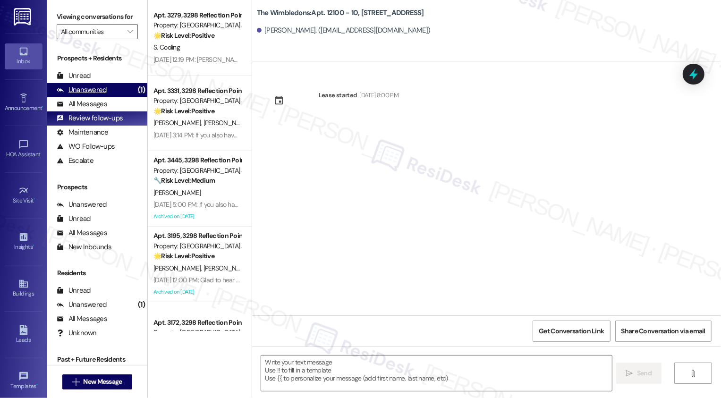
click at [118, 97] on div "Unanswered (1)" at bounding box center [97, 90] width 100 height 14
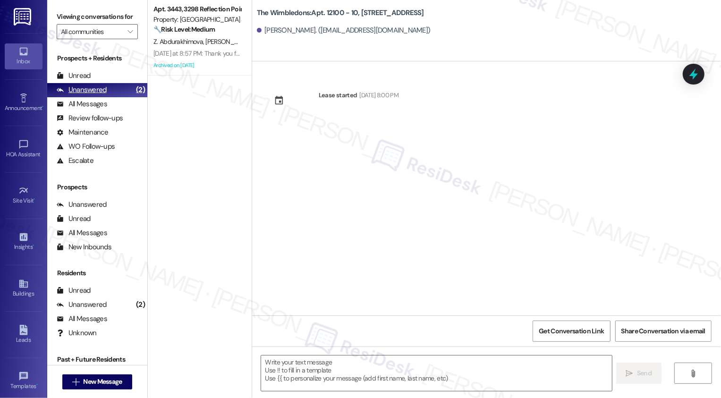
click at [113, 97] on div "Unanswered (2)" at bounding box center [97, 90] width 100 height 14
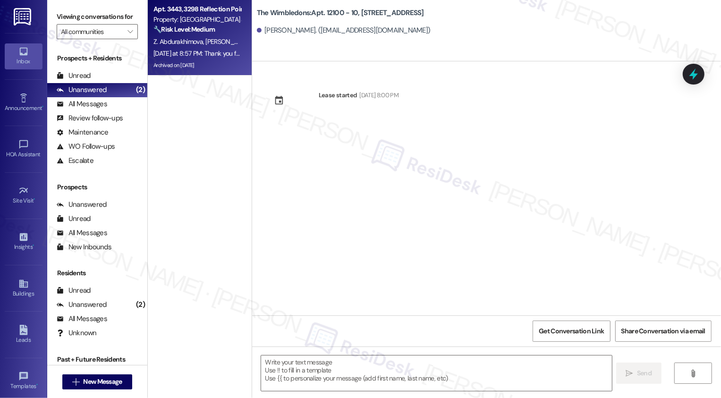
click at [191, 48] on div "Yesterday at 8:57 PM: Thank you for your message. Our offices are currently clo…" at bounding box center [197, 54] width 89 height 12
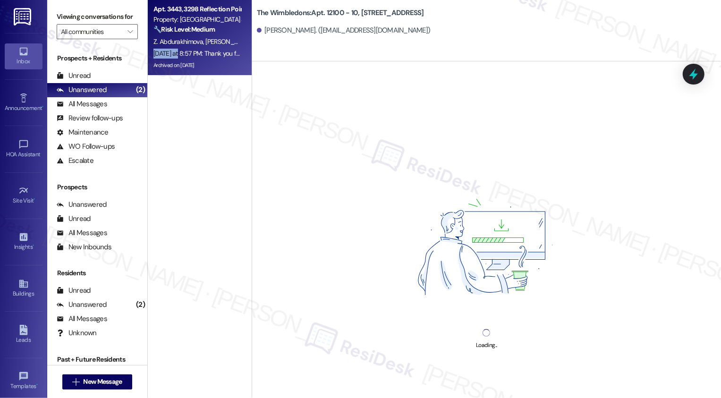
click at [191, 48] on div "Yesterday at 8:57 PM: Thank you for your message. Our offices are currently clo…" at bounding box center [197, 54] width 89 height 12
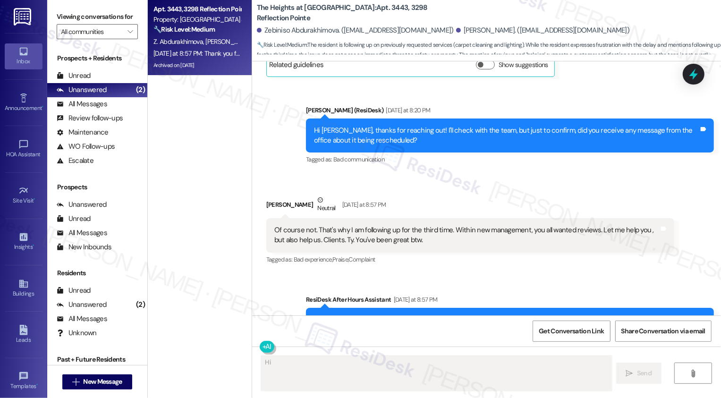
scroll to position [4625, 0]
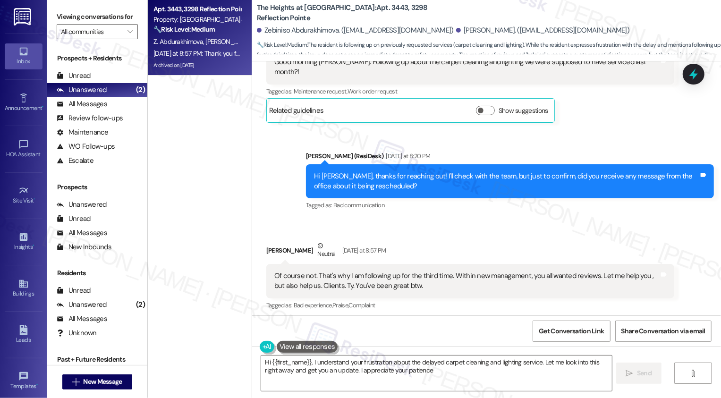
type textarea "Hi {{first_name}}, I understand your frustration about the delayed carpet clean…"
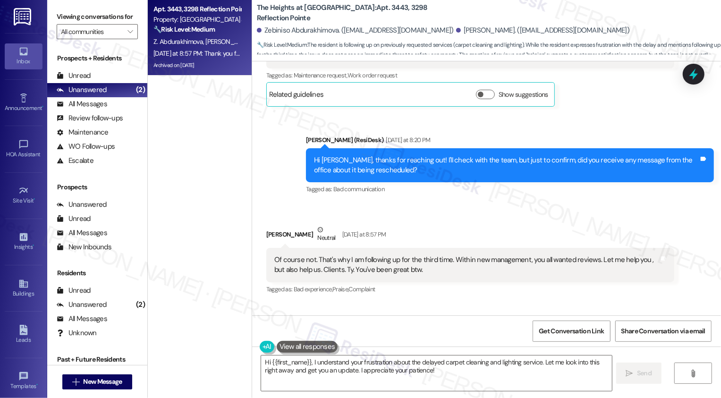
scroll to position [4646, 0]
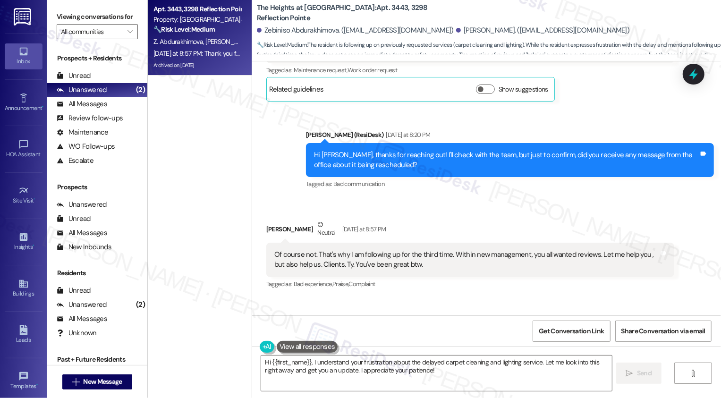
type input "sla"
